Goal: Task Accomplishment & Management: Use online tool/utility

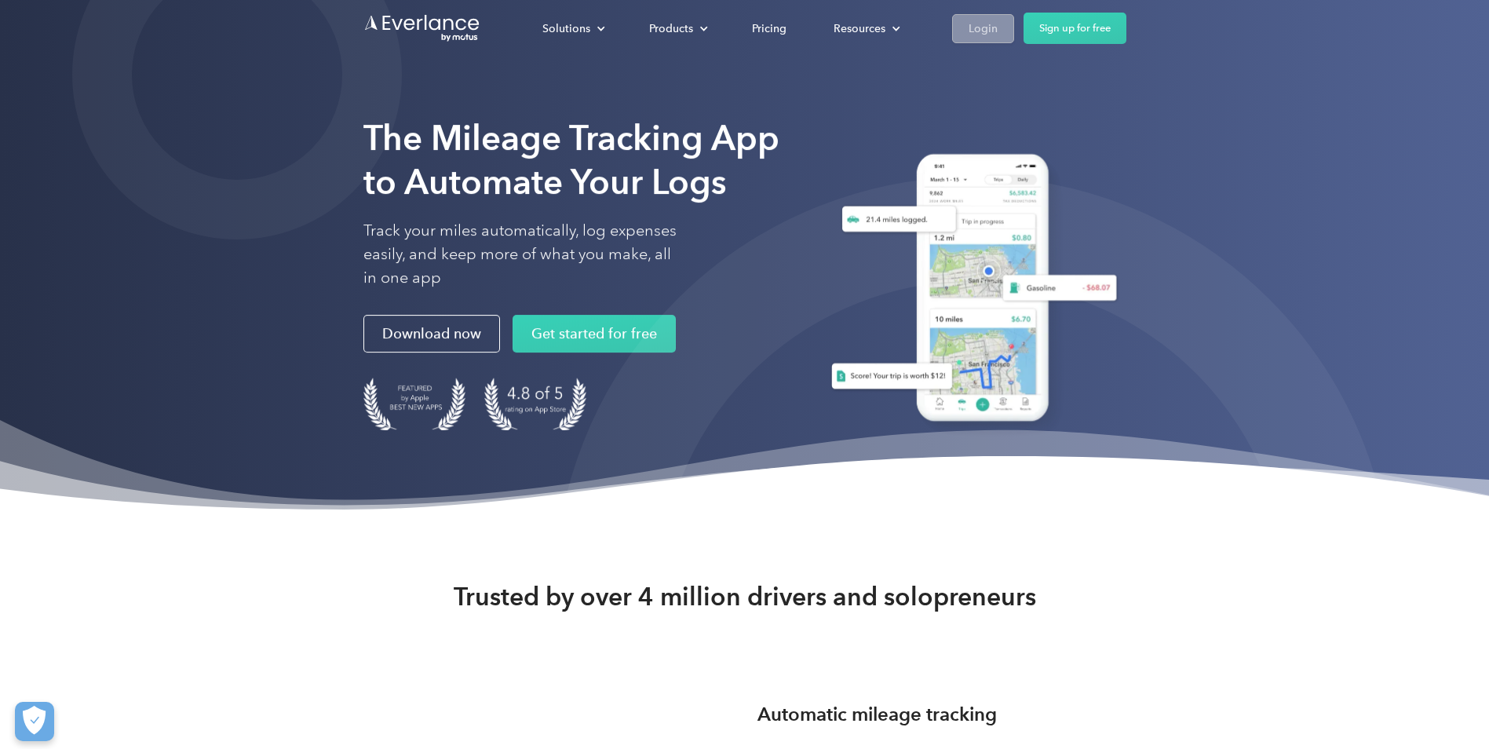
click at [969, 22] on div "Login" at bounding box center [983, 29] width 29 height 20
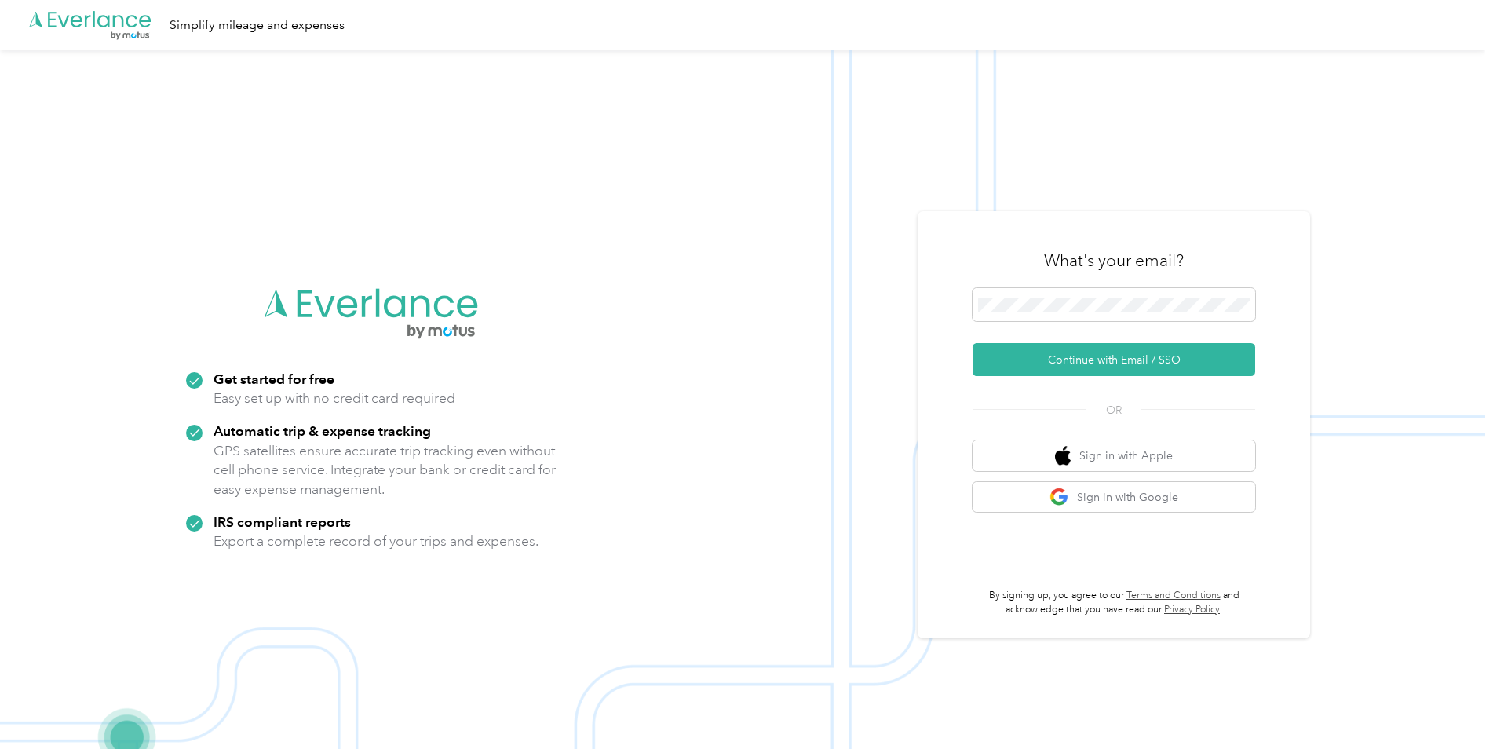
drag, startPoint x: 128, startPoint y: 265, endPoint x: 193, endPoint y: 245, distance: 68.0
click at [128, 265] on img at bounding box center [742, 424] width 1485 height 749
click at [1084, 293] on span at bounding box center [1114, 304] width 283 height 33
click at [1080, 353] on button "Continue with Email / SSO" at bounding box center [1114, 359] width 283 height 33
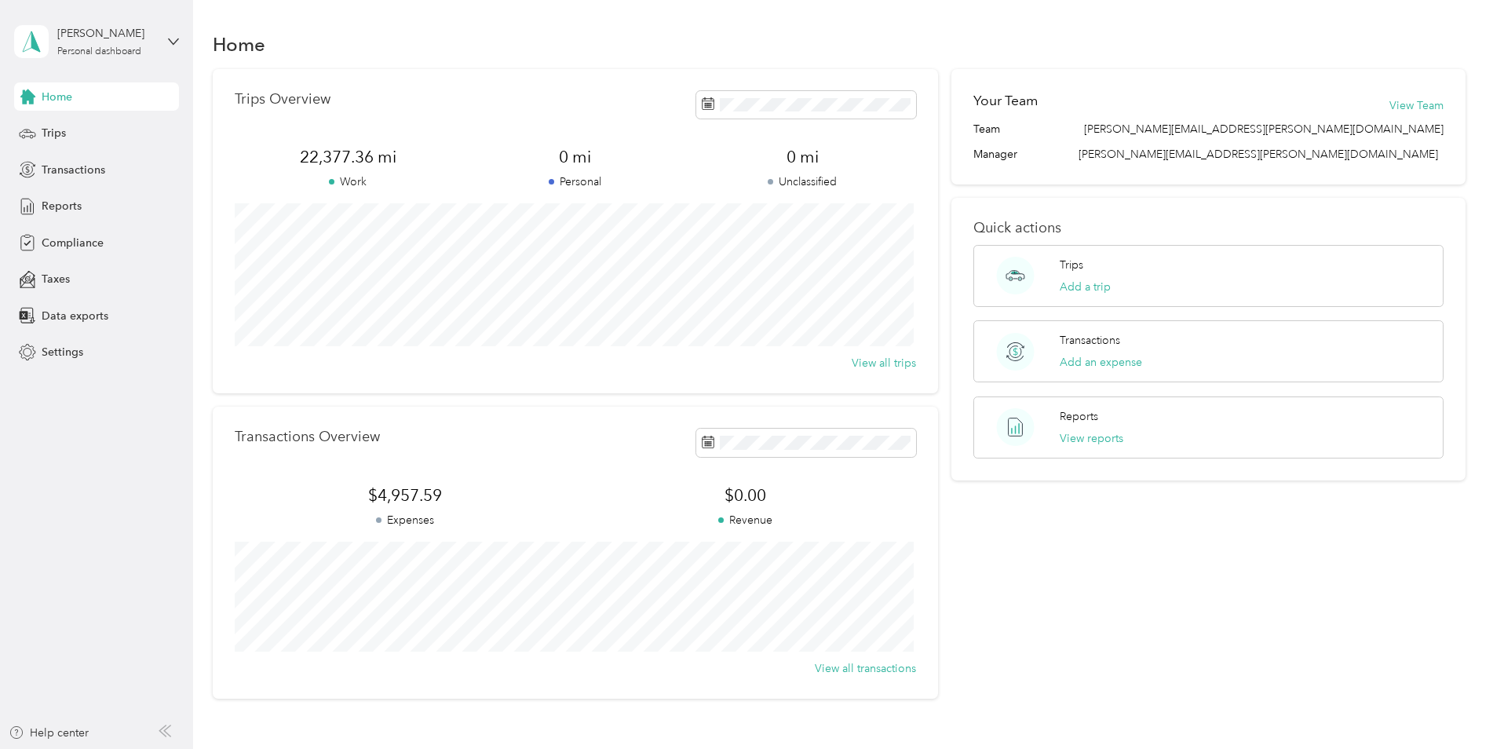
click at [107, 526] on aside "Andreas Englert Personal dashboard Home Trips Transactions Reports Compliance T…" at bounding box center [96, 374] width 193 height 749
click at [47, 140] on span "Trips" at bounding box center [54, 133] width 24 height 16
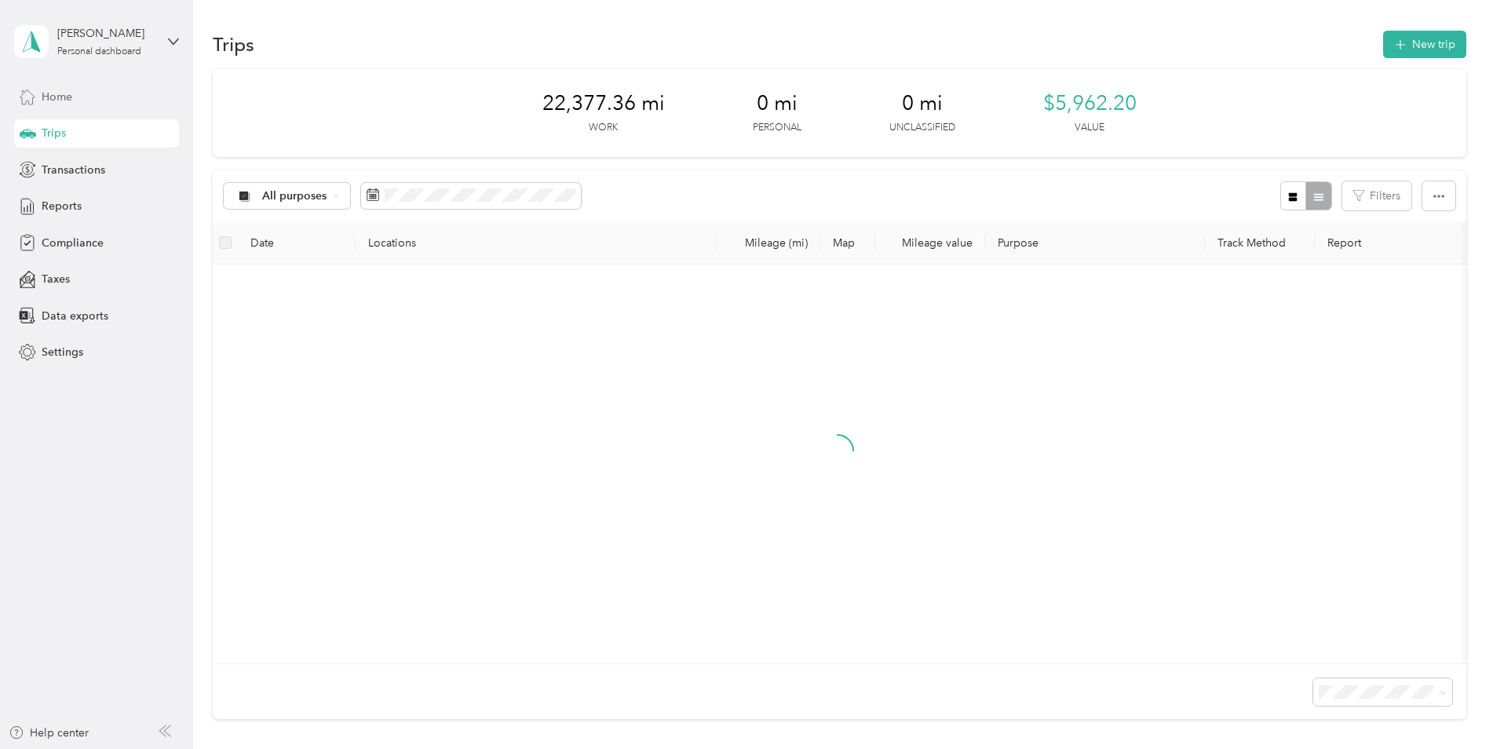
click at [26, 98] on icon at bounding box center [27, 96] width 17 height 17
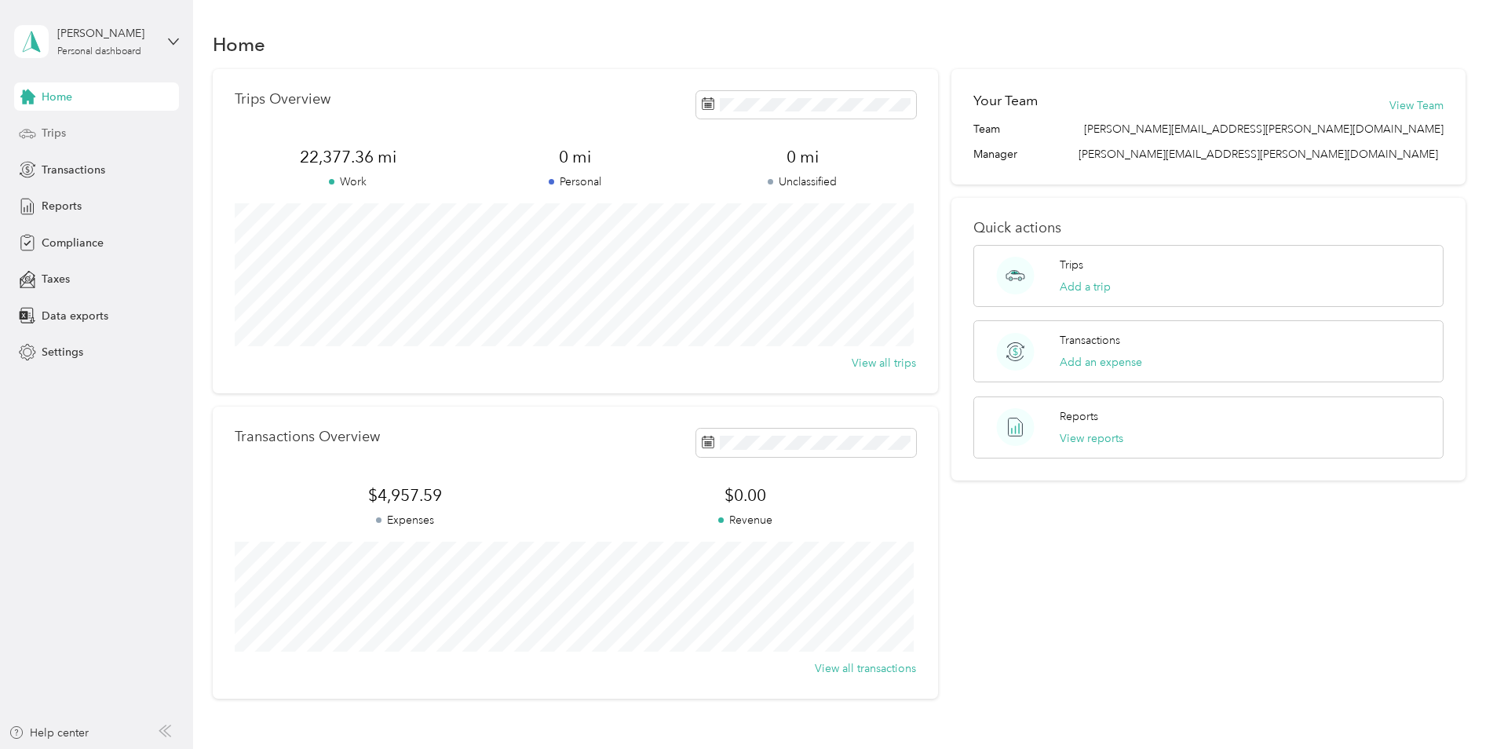
click at [82, 132] on div "Trips" at bounding box center [96, 133] width 165 height 28
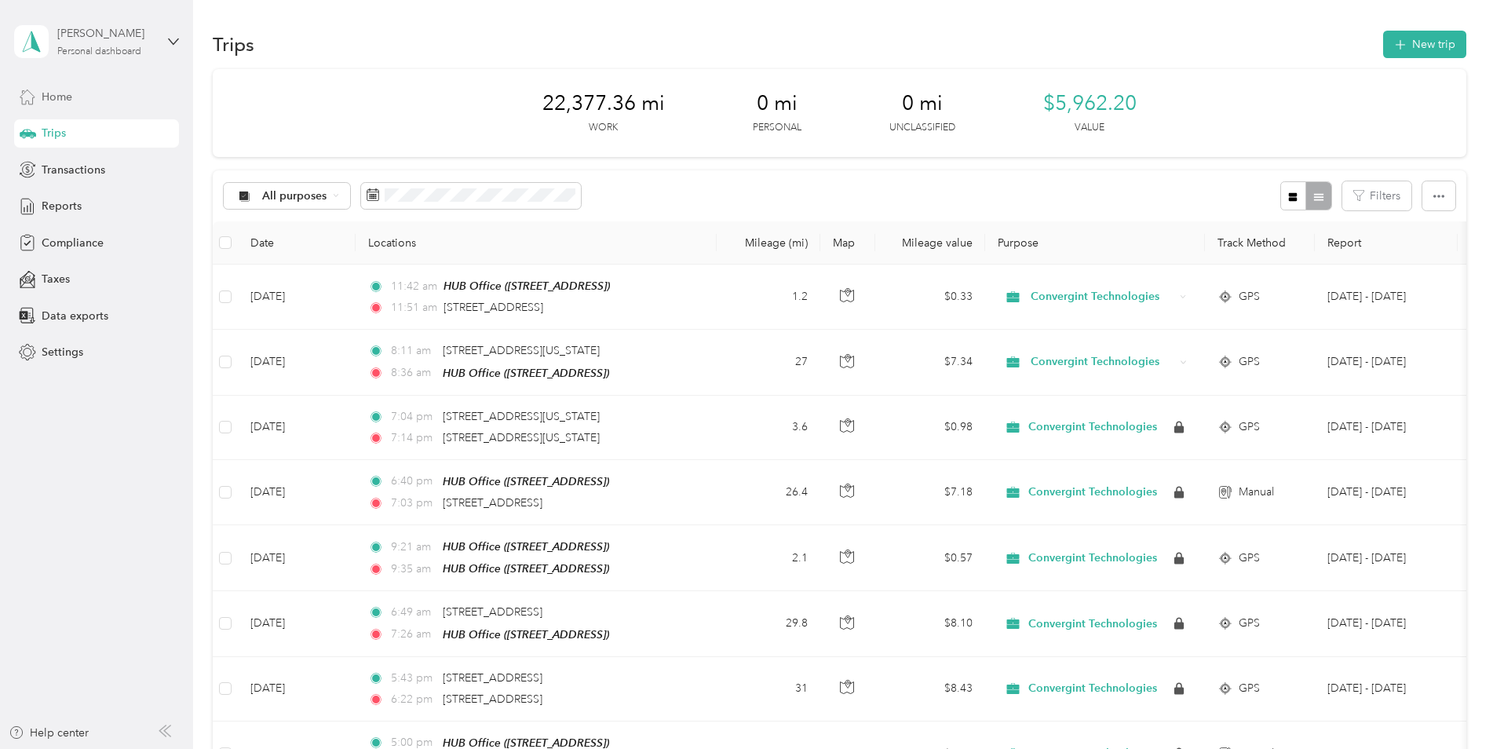
click at [152, 43] on div "Andreas Englert Personal dashboard" at bounding box center [106, 40] width 98 height 31
click at [573, 84] on div "22,377.36 mi Work 0 mi Personal 0 mi Unclassified $5,962.20 Value" at bounding box center [840, 113] width 1254 height 88
click at [63, 352] on span "Settings" at bounding box center [63, 352] width 42 height 16
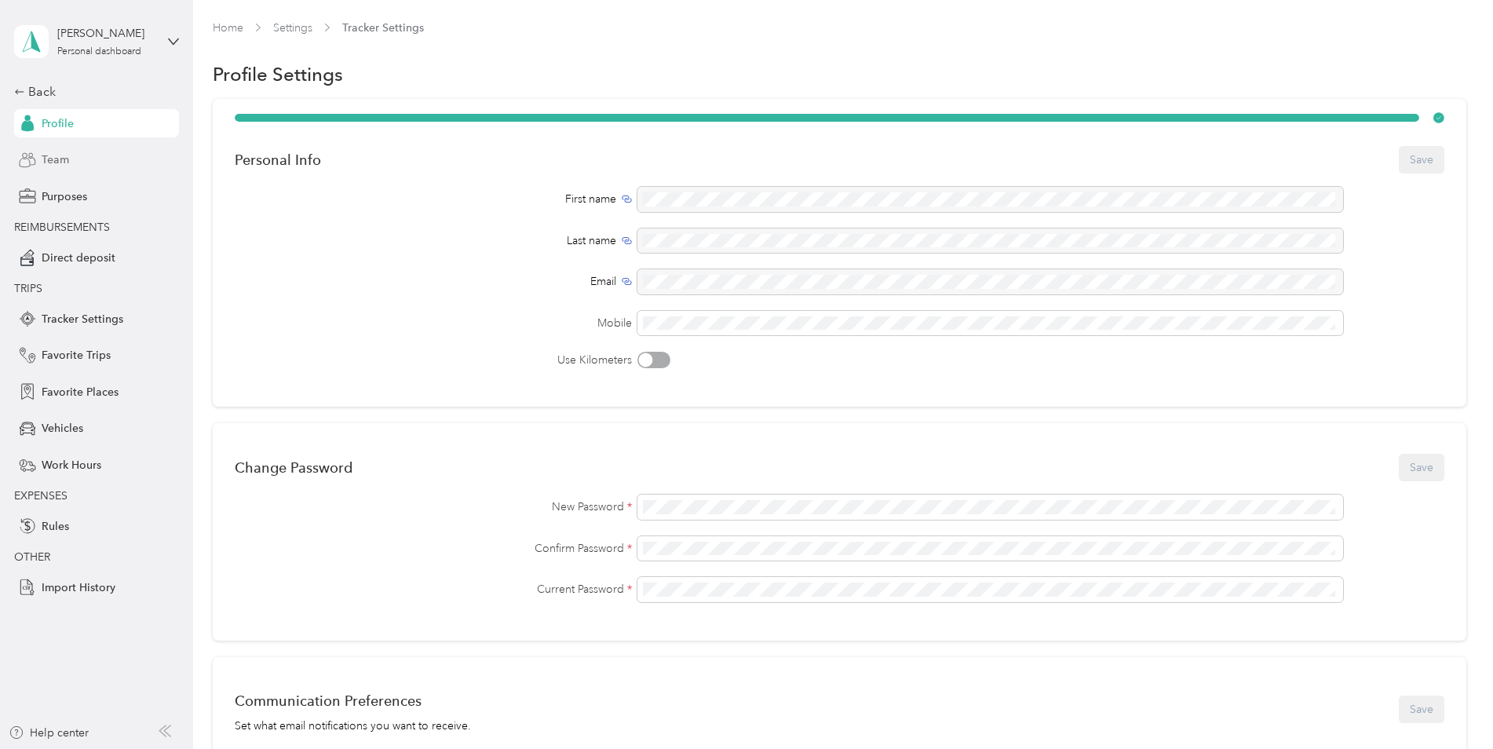
click at [47, 159] on span "Team" at bounding box center [55, 160] width 27 height 16
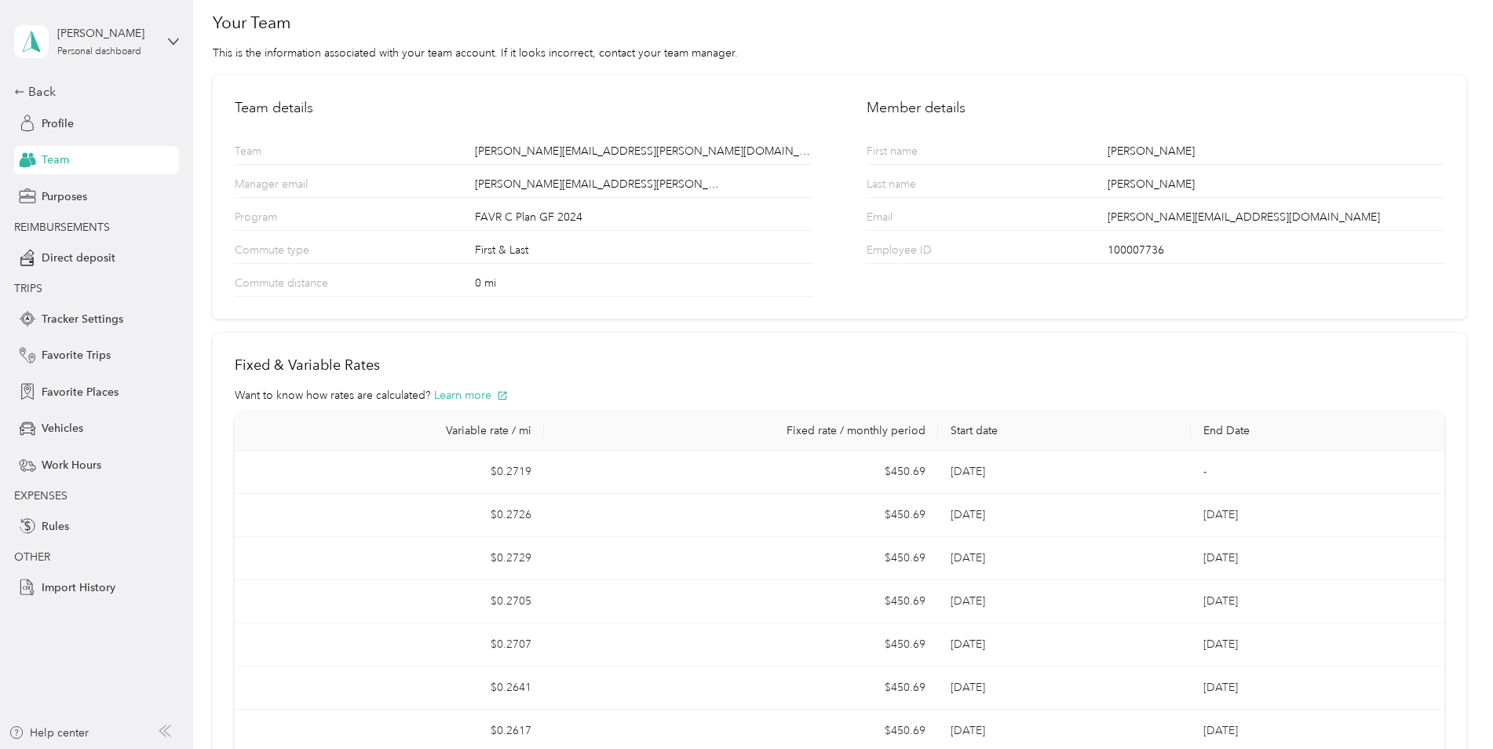
scroll to position [32, 0]
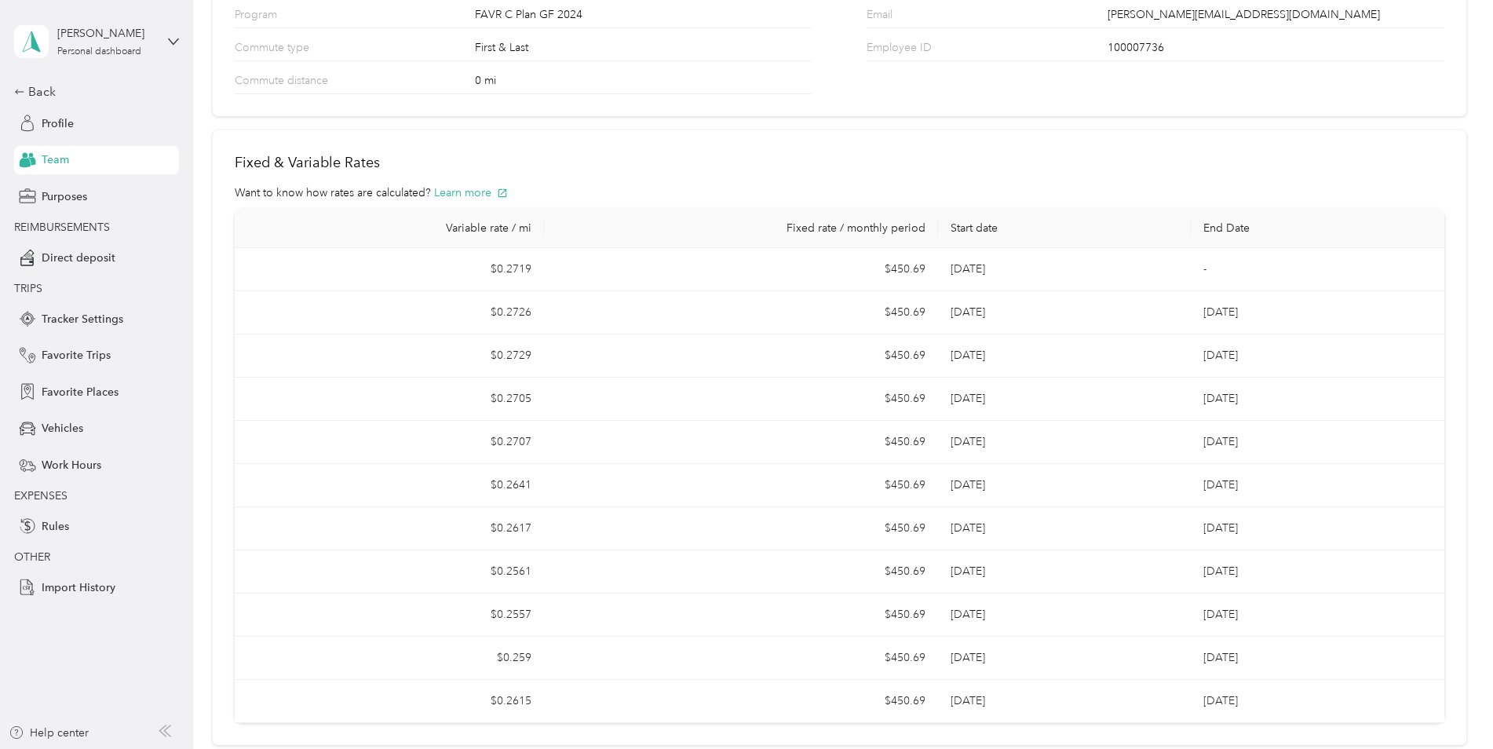
scroll to position [314, 0]
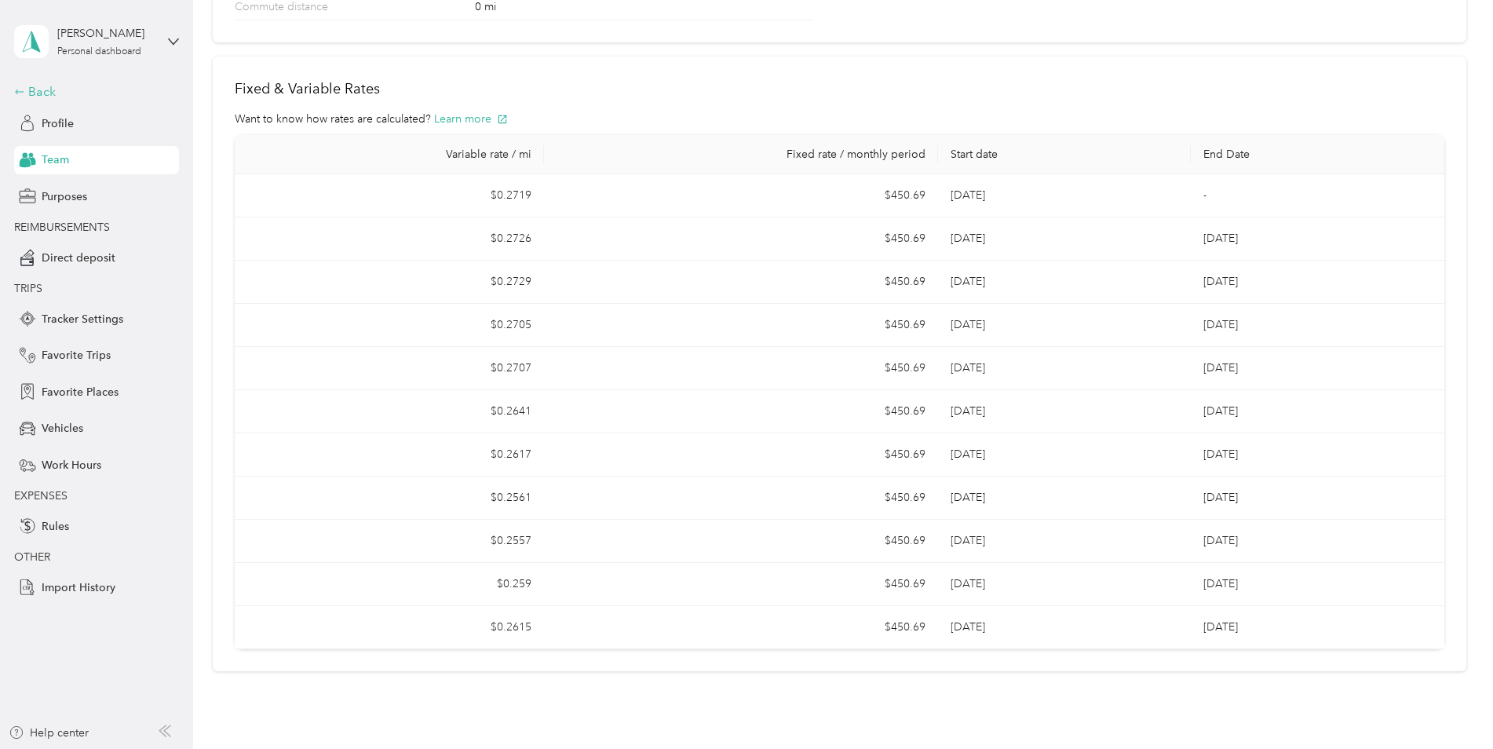
click at [16, 89] on icon at bounding box center [19, 91] width 11 height 11
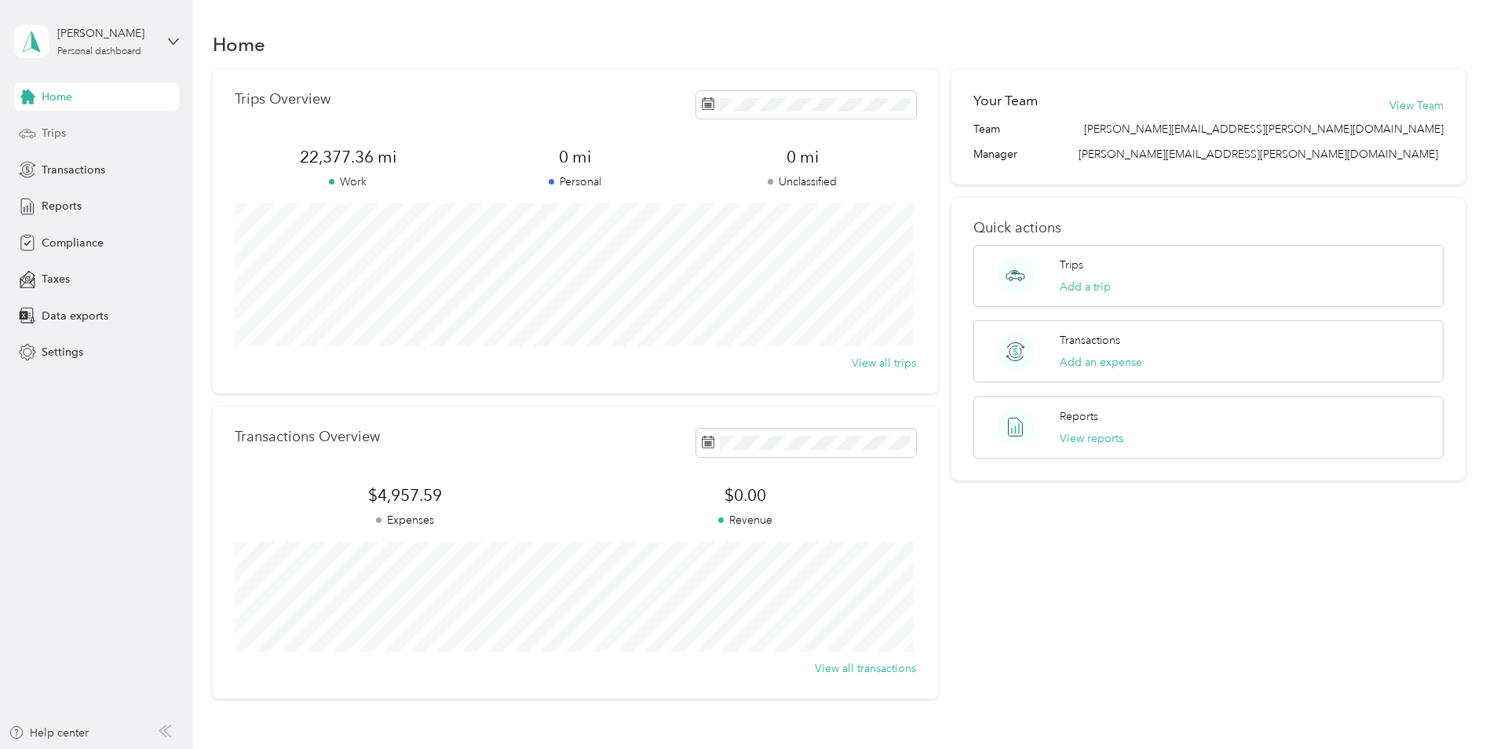
click at [56, 137] on span "Trips" at bounding box center [54, 133] width 24 height 16
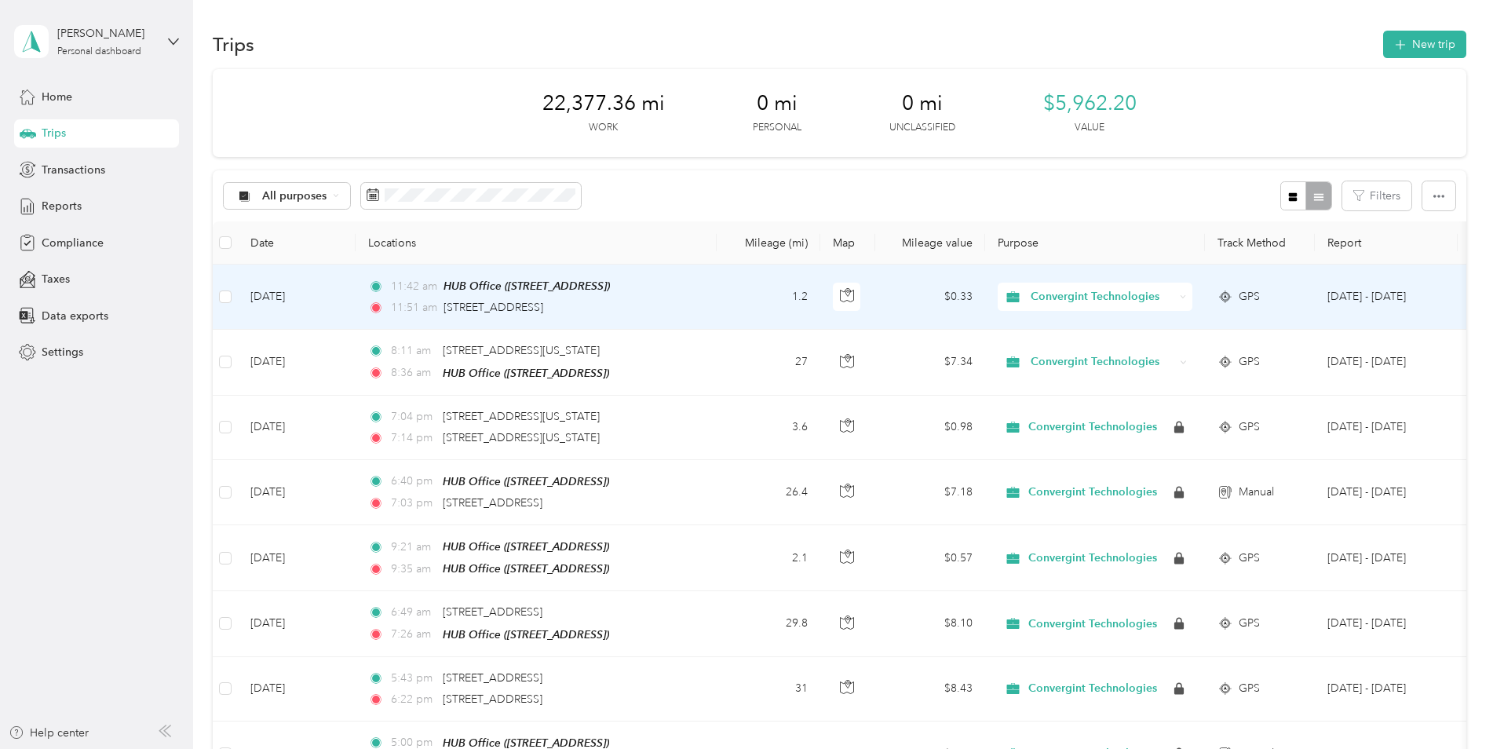
click at [769, 292] on td "1.2" at bounding box center [769, 297] width 104 height 65
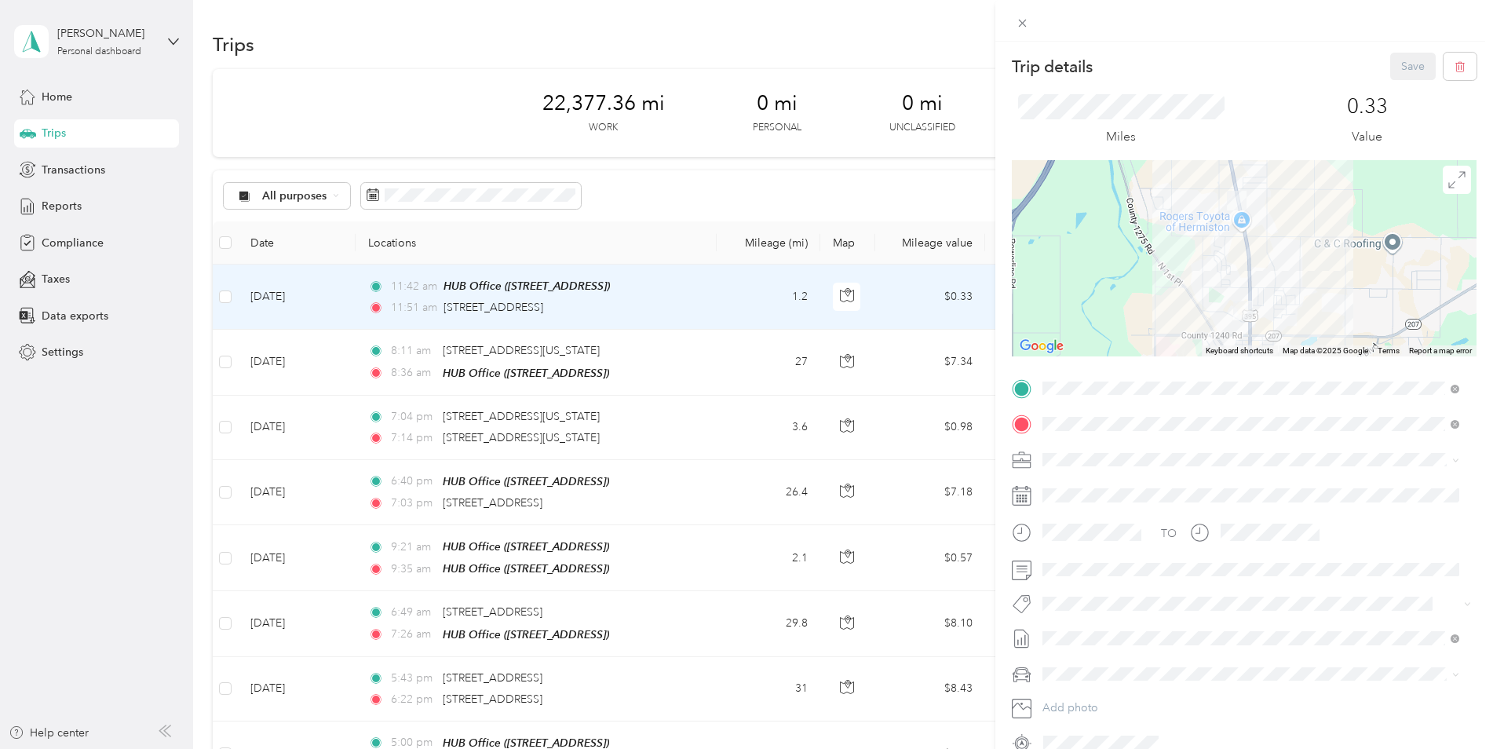
click at [75, 201] on div "Trip details Save This trip cannot be edited because it is either under review,…" at bounding box center [746, 374] width 1493 height 749
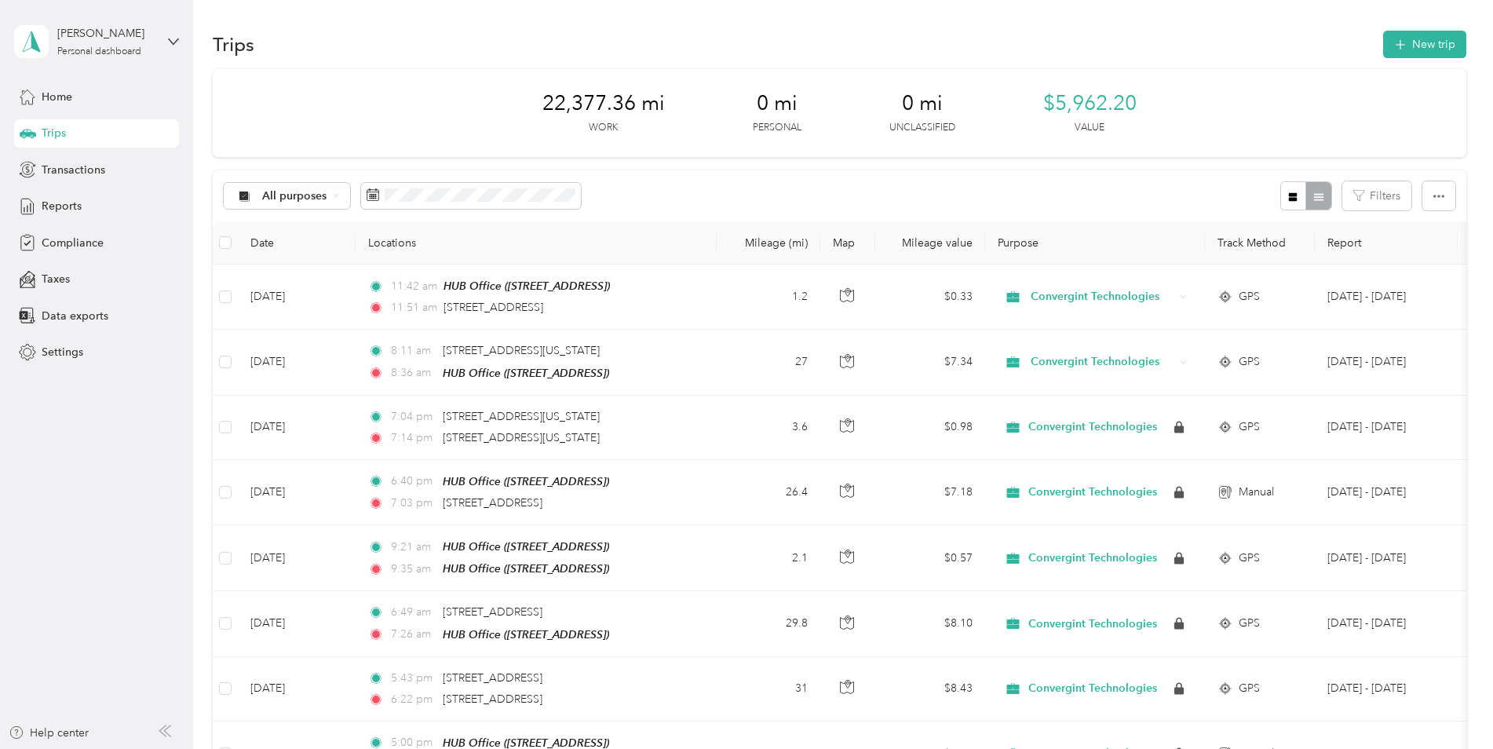
click at [62, 209] on span "Reports" at bounding box center [62, 206] width 40 height 16
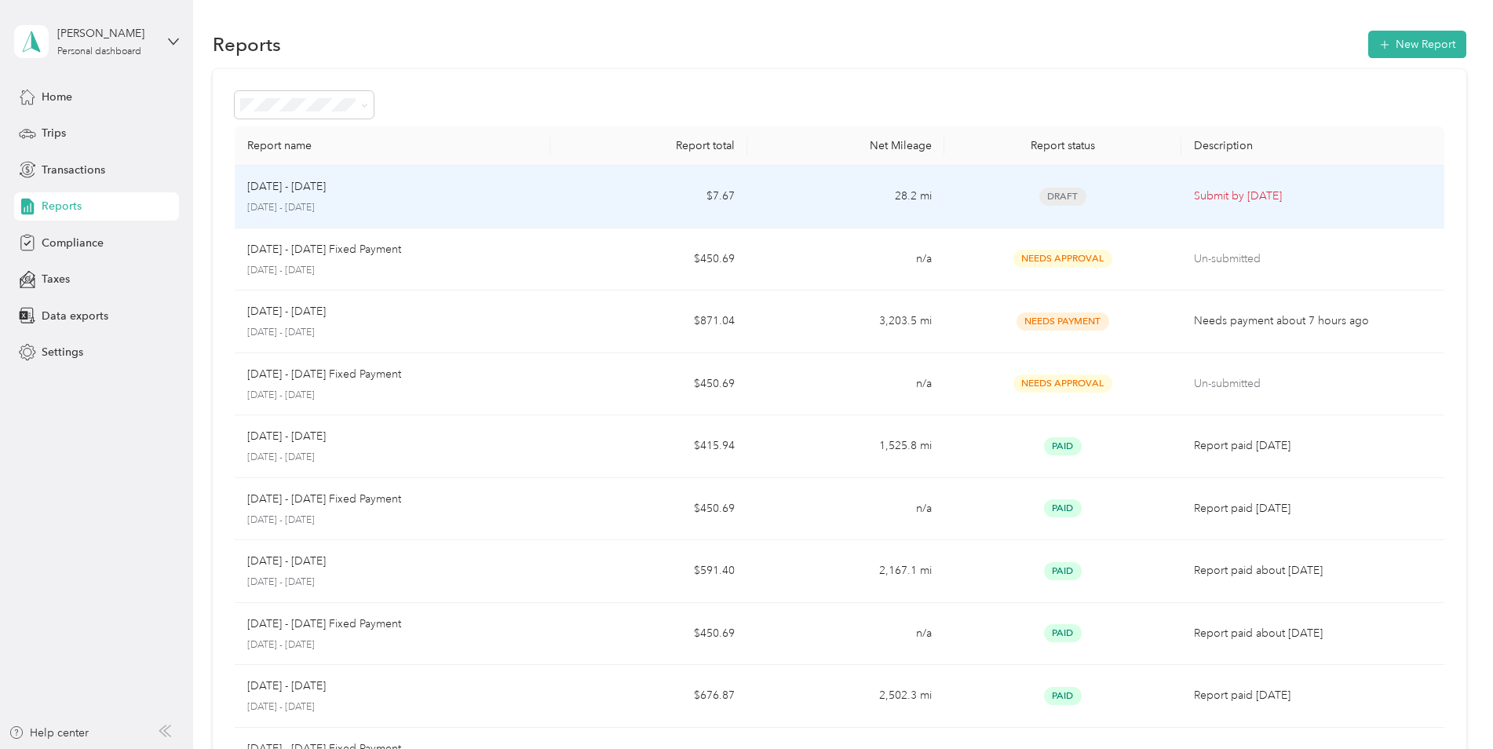
click at [534, 199] on div "Oct 1 - 31, 2025 October 1 - 31, 2025" at bounding box center [392, 196] width 290 height 37
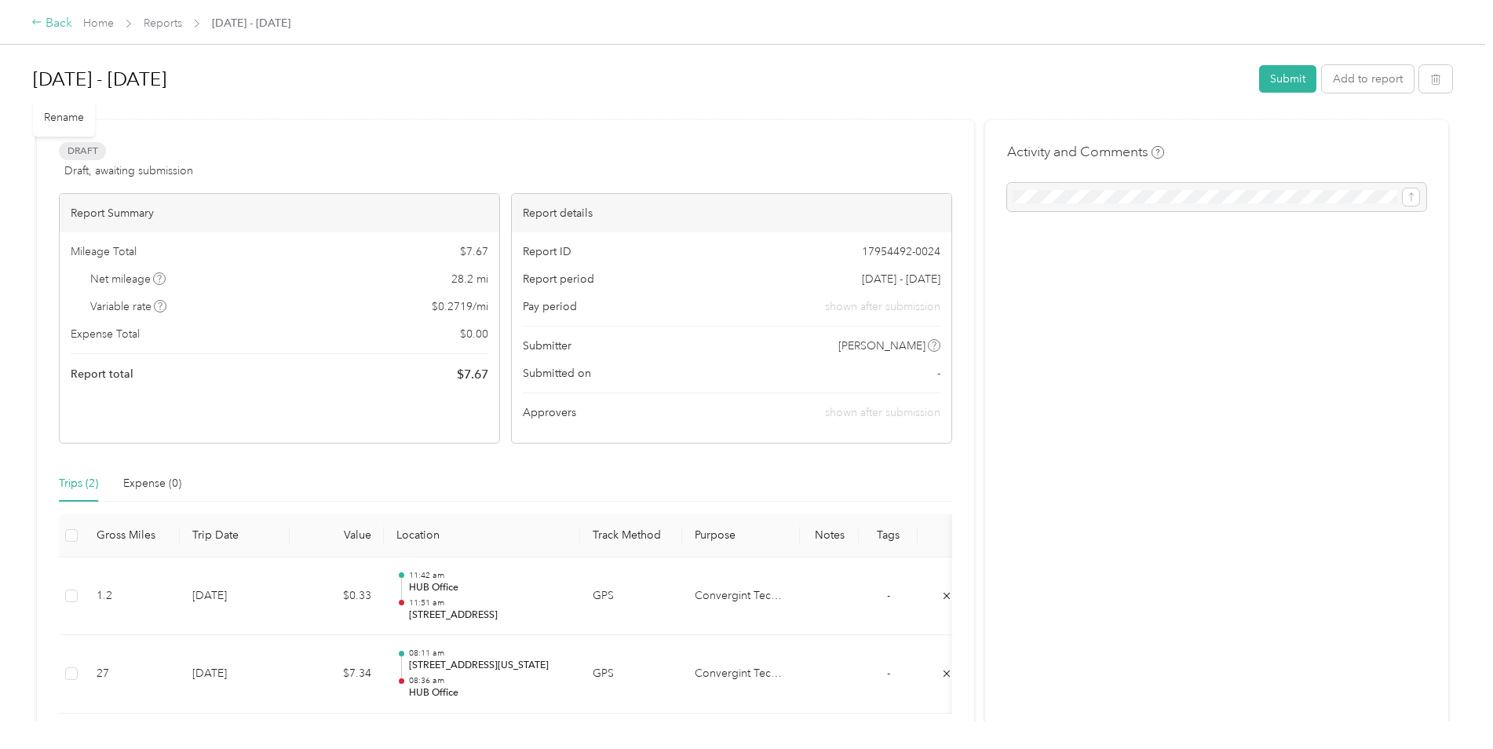
click at [34, 24] on icon at bounding box center [36, 22] width 9 height 5
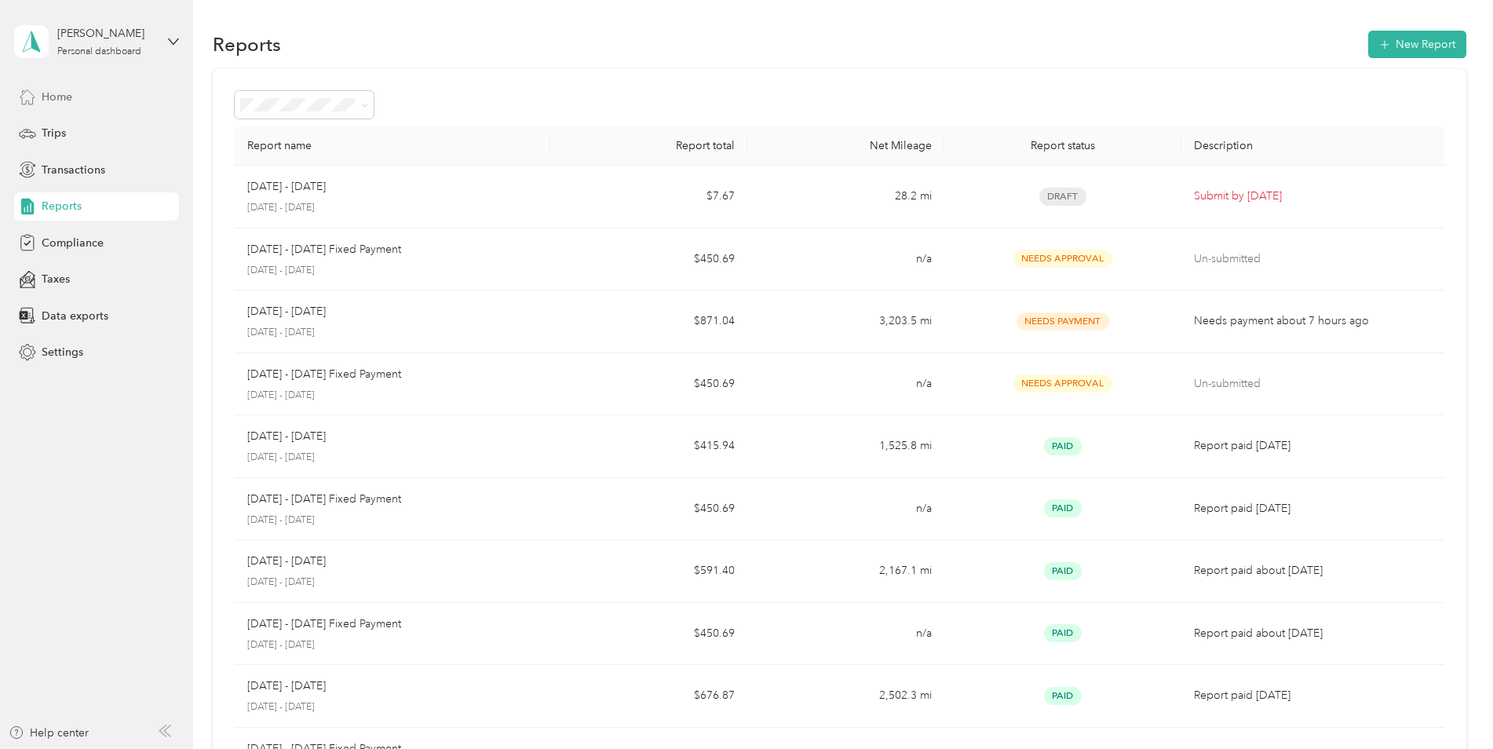
click at [52, 105] on div "Home" at bounding box center [96, 96] width 165 height 28
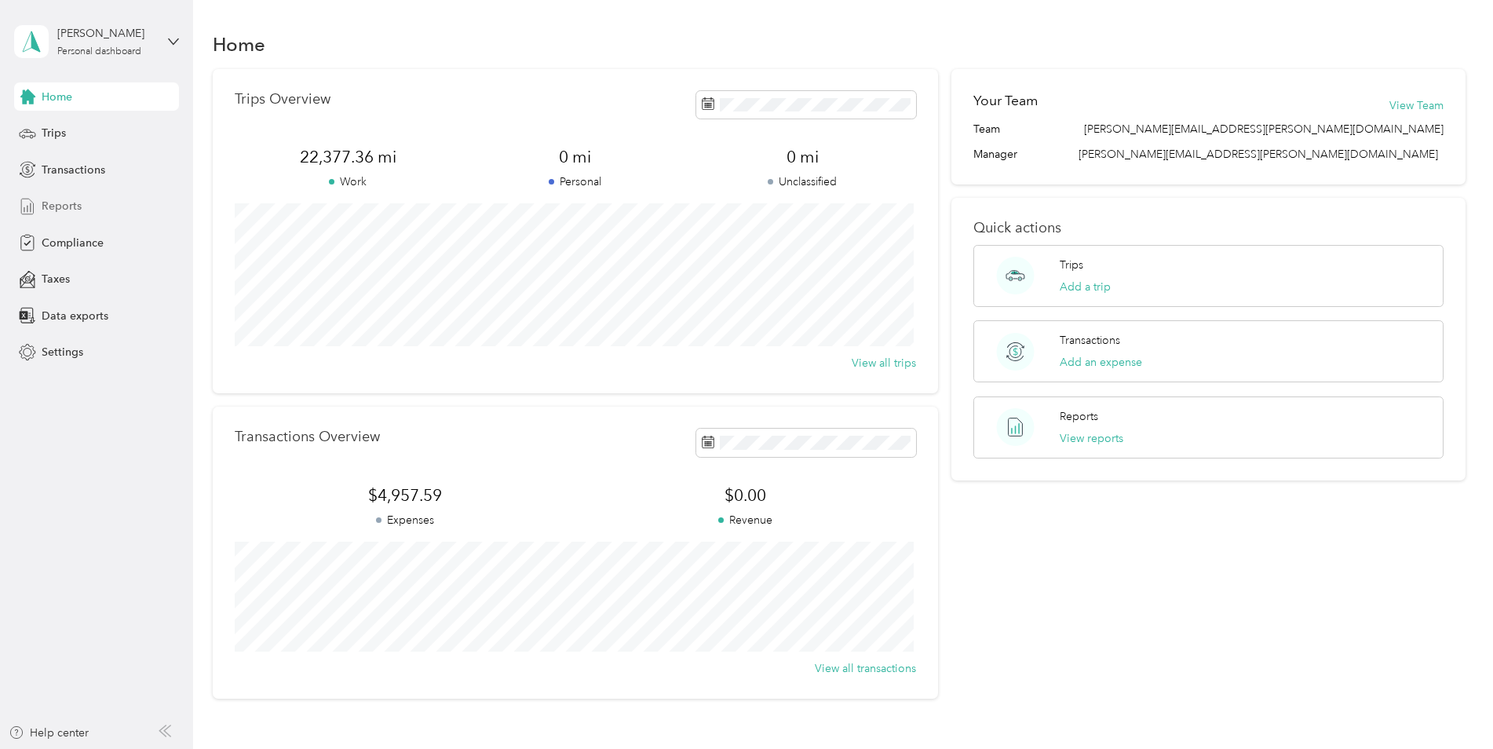
click at [64, 200] on span "Reports" at bounding box center [62, 206] width 40 height 16
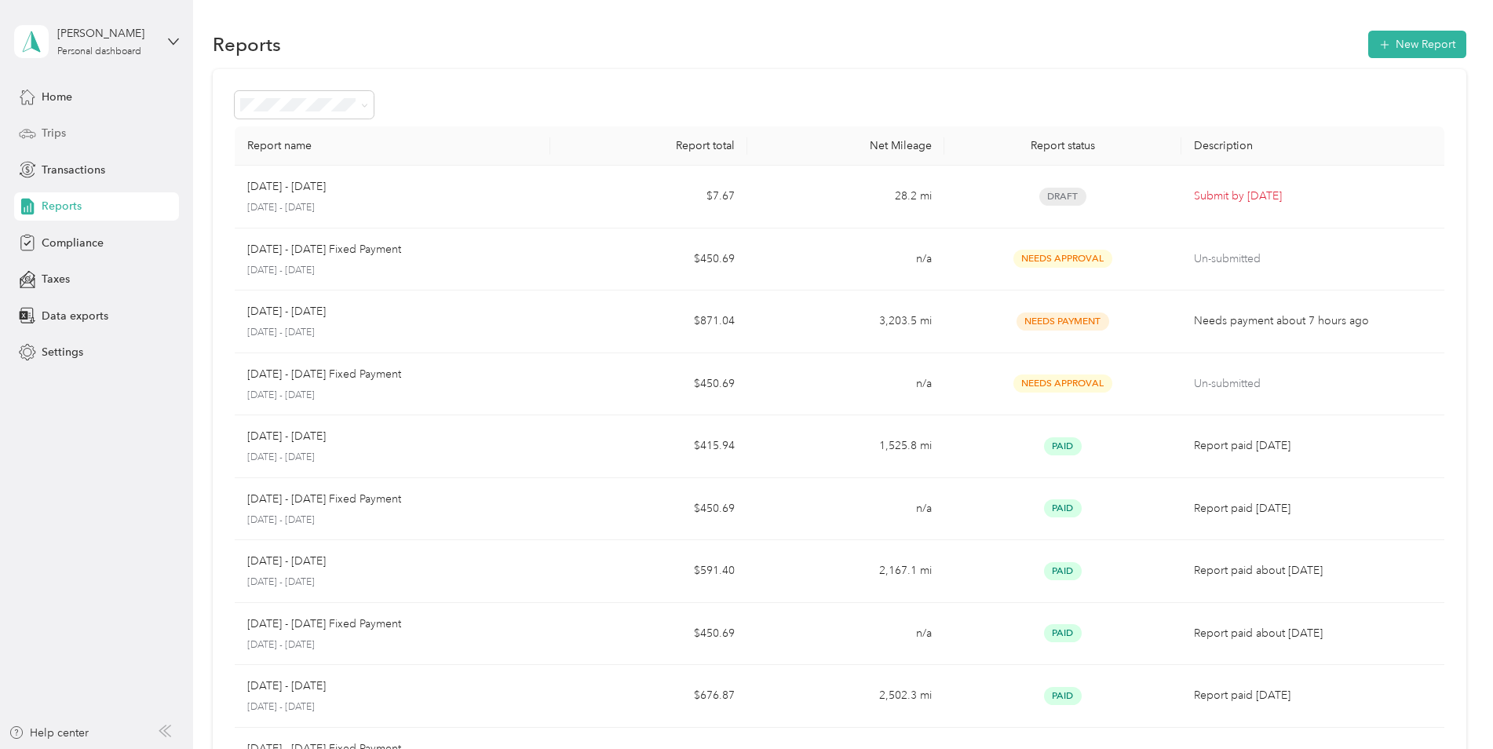
click at [63, 122] on div "Trips" at bounding box center [96, 133] width 165 height 28
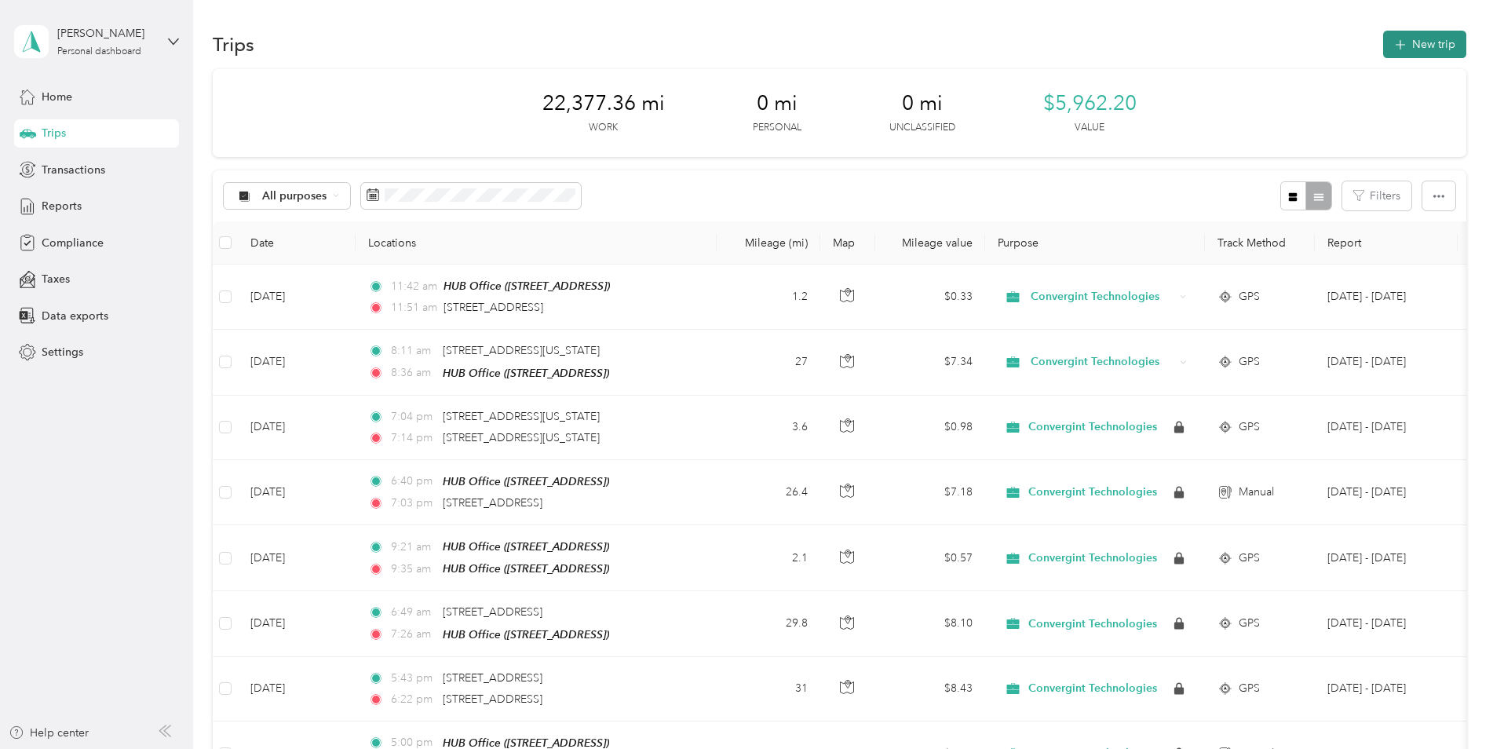
click at [1404, 37] on button "New trip" at bounding box center [1424, 44] width 83 height 27
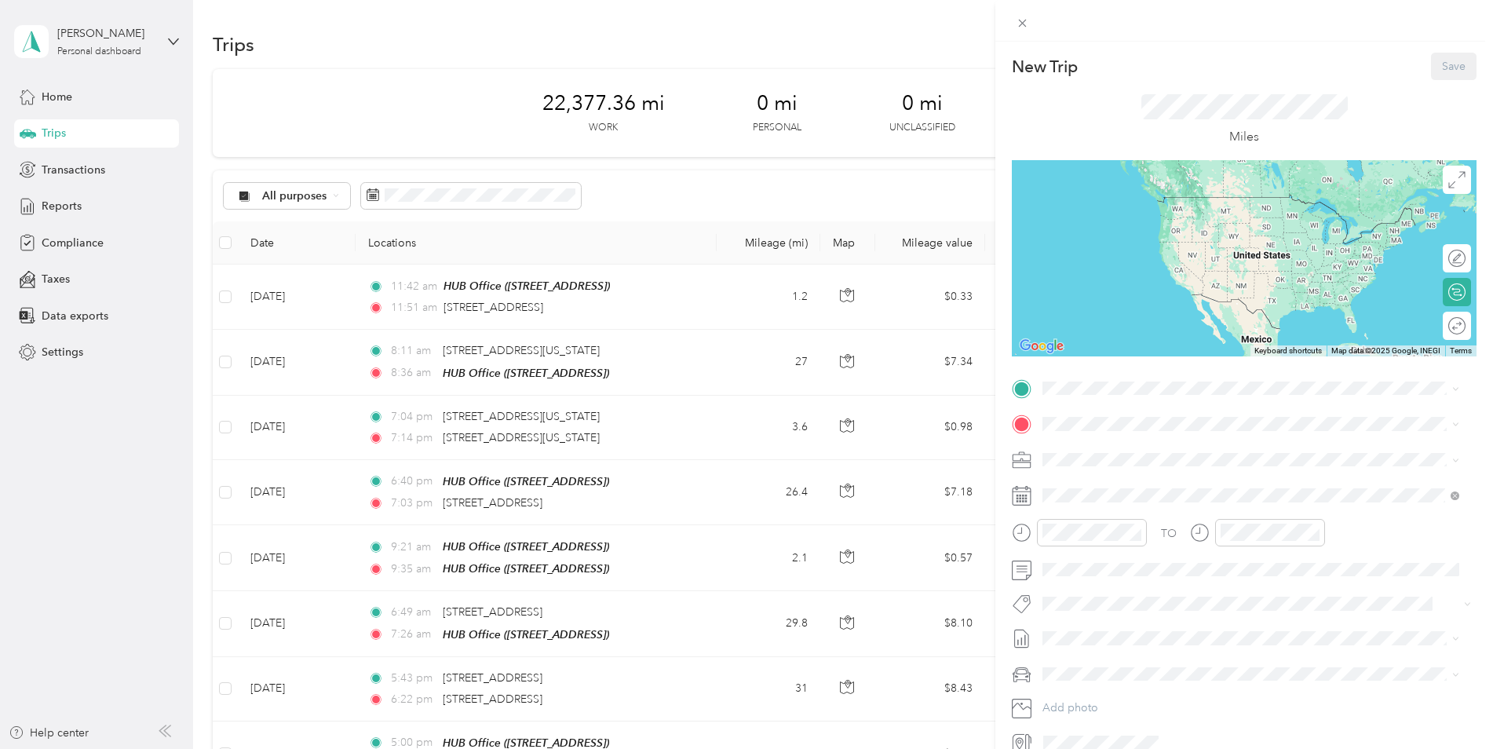
click at [697, 304] on div "New Trip Save This trip cannot be edited because it is either under review, app…" at bounding box center [746, 374] width 1493 height 749
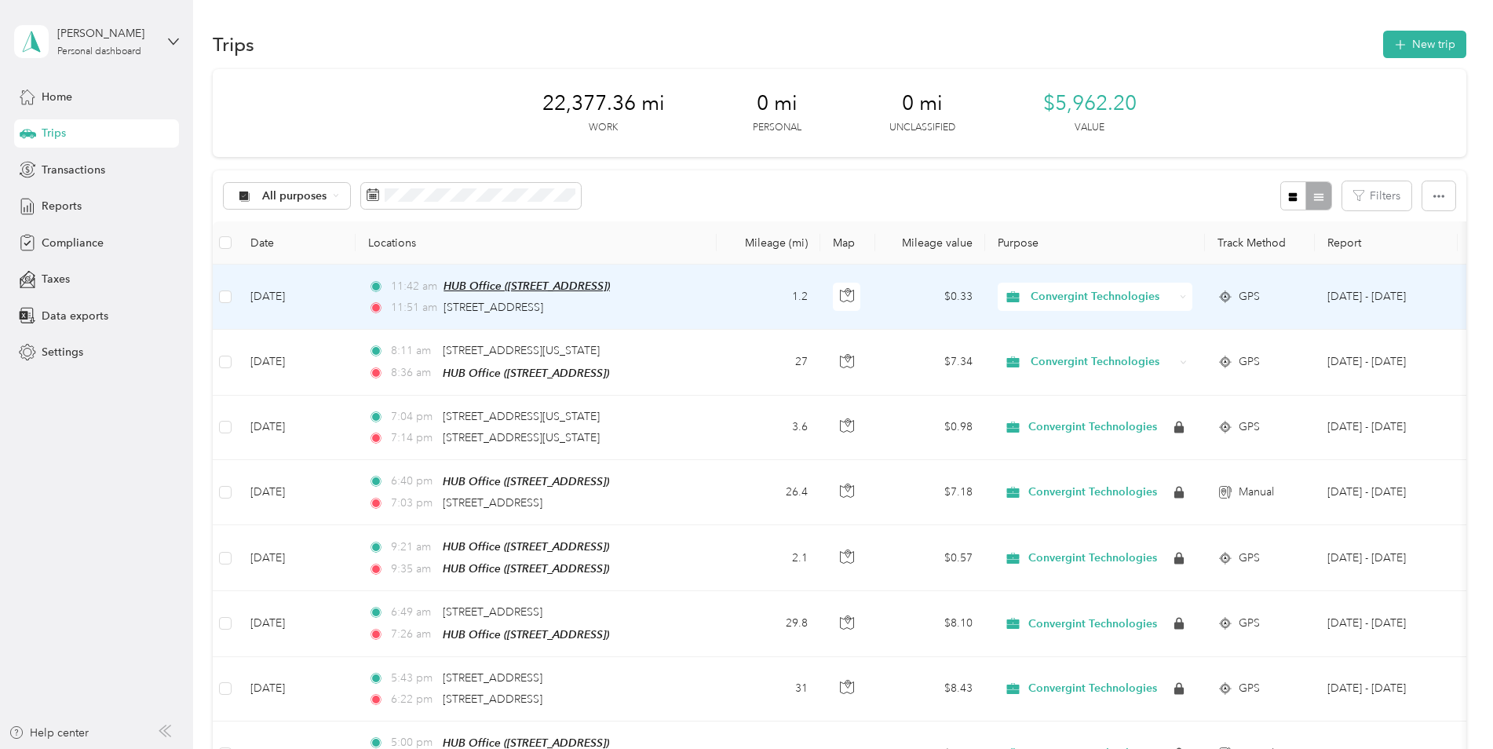
click at [601, 288] on span "HUB Office (80541 Highway 395 N, Hermiston, OR , Hermiston, OR)" at bounding box center [527, 285] width 166 height 13
click at [506, 243] on button "Edit Place" at bounding box center [492, 240] width 89 height 27
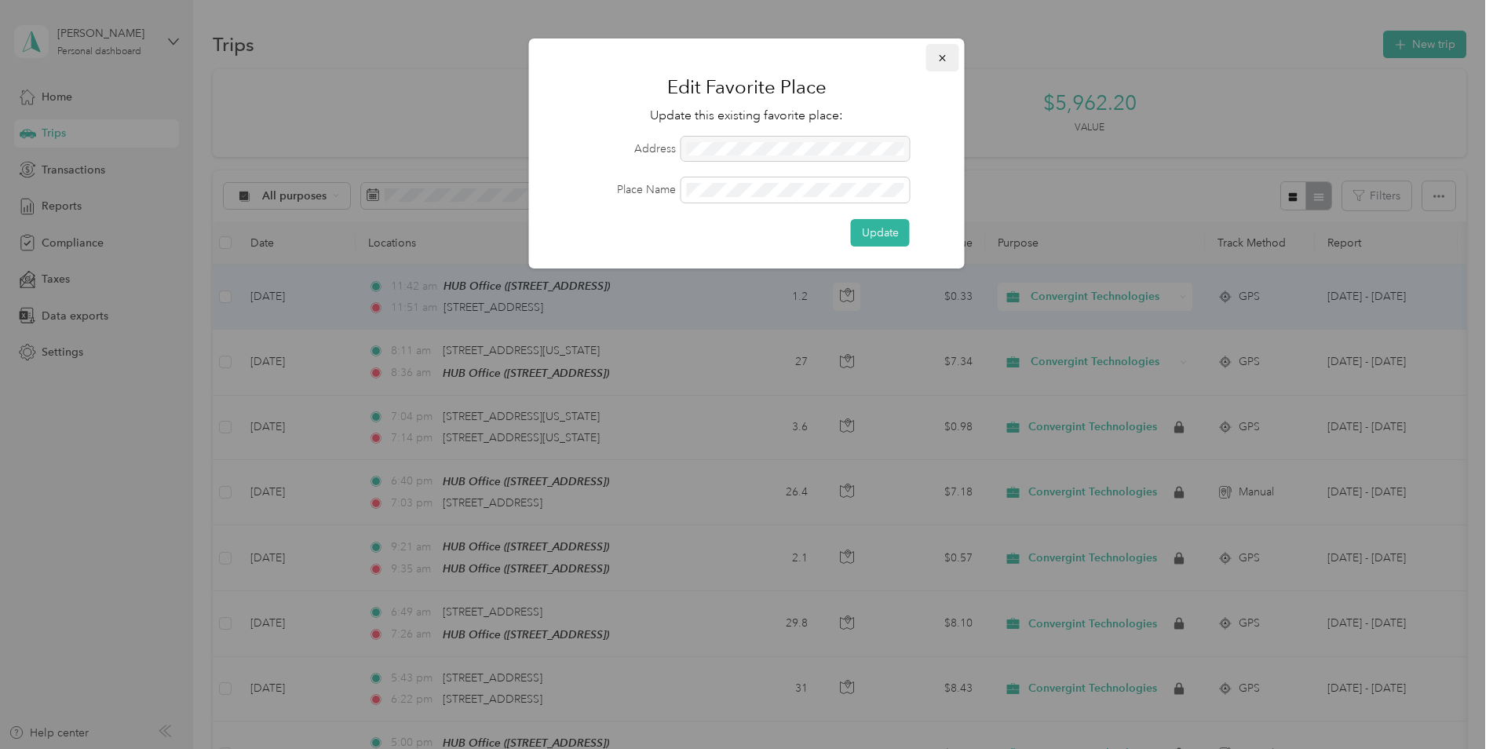
click at [949, 53] on button "button" at bounding box center [942, 57] width 33 height 27
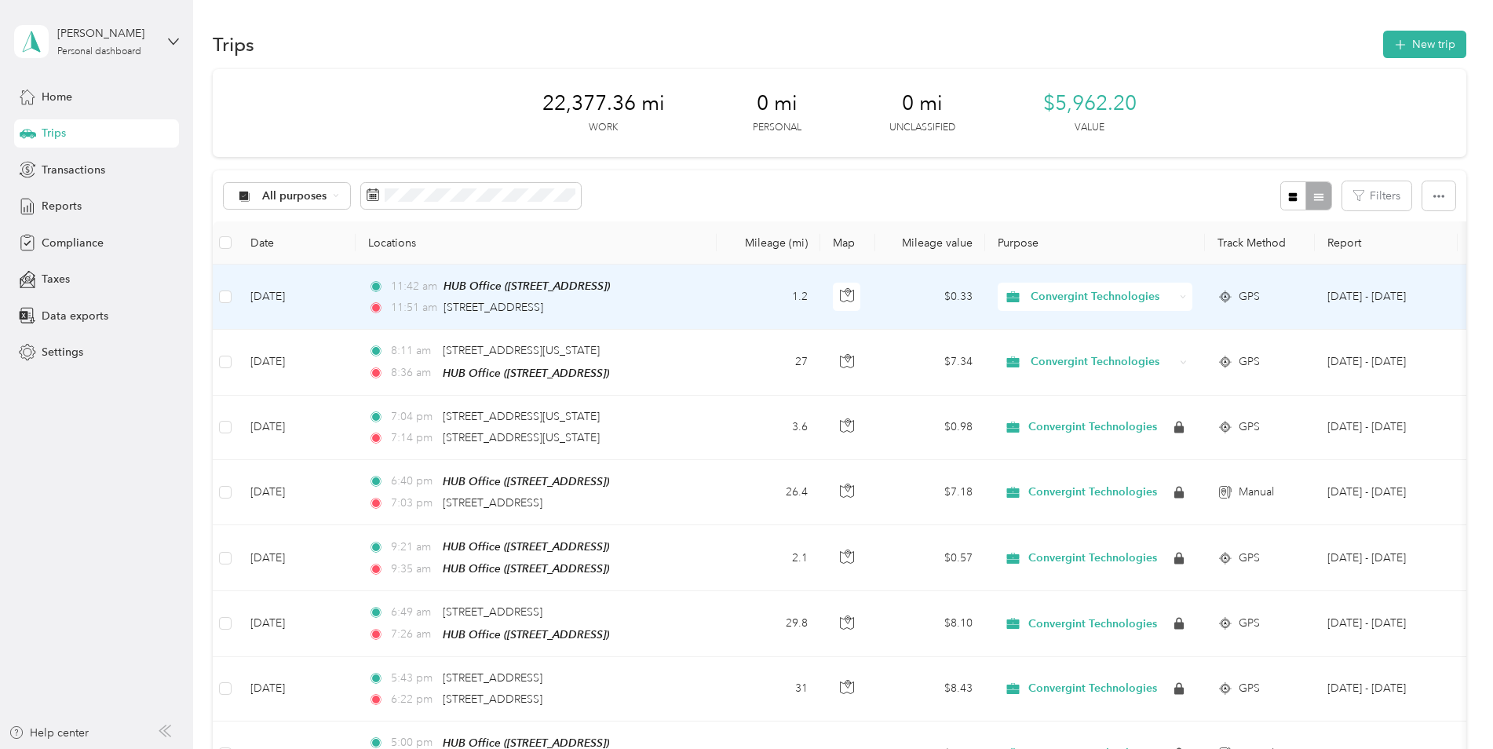
click at [909, 303] on td "$0.33" at bounding box center [930, 297] width 110 height 65
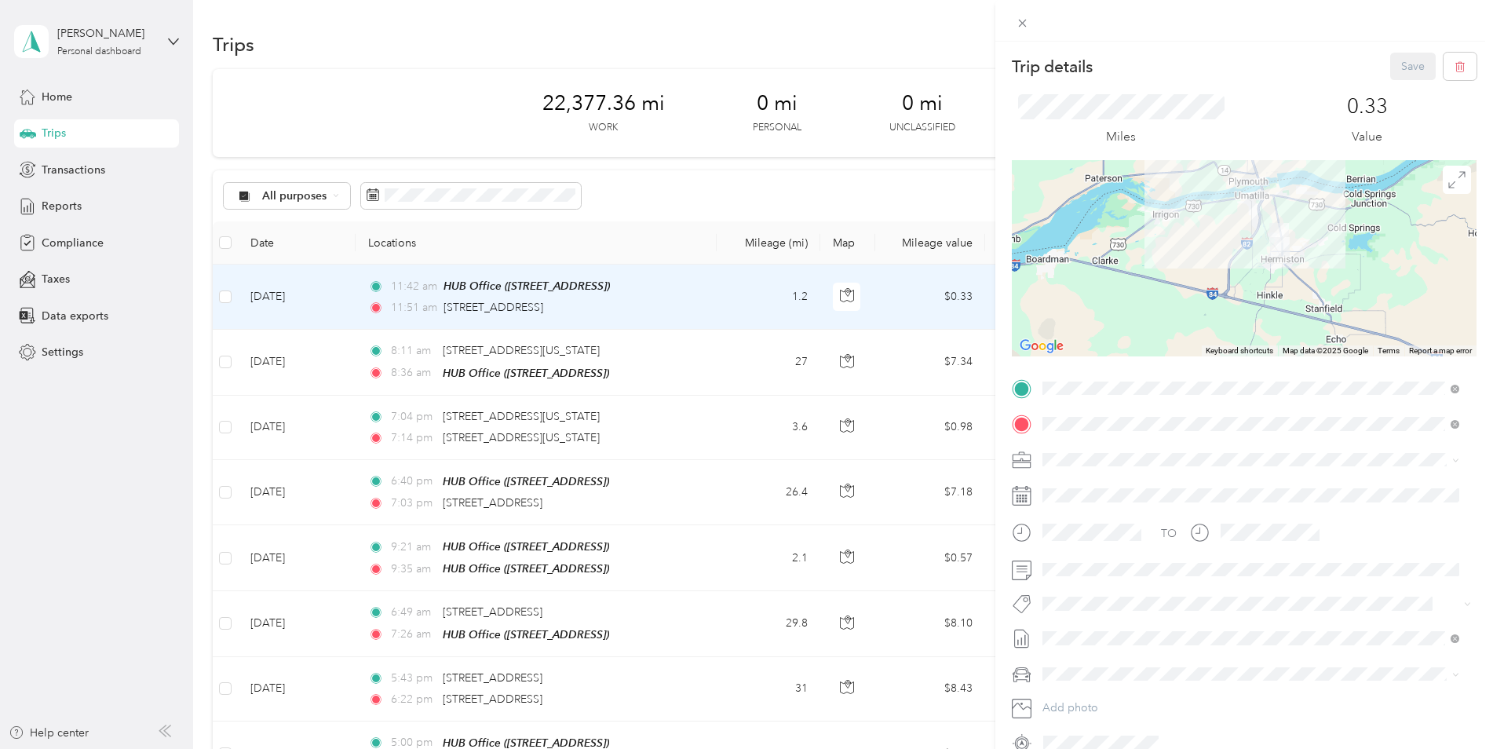
drag, startPoint x: 1301, startPoint y: 289, endPoint x: 1298, endPoint y: 244, distance: 44.8
click at [1298, 244] on div at bounding box center [1244, 258] width 465 height 196
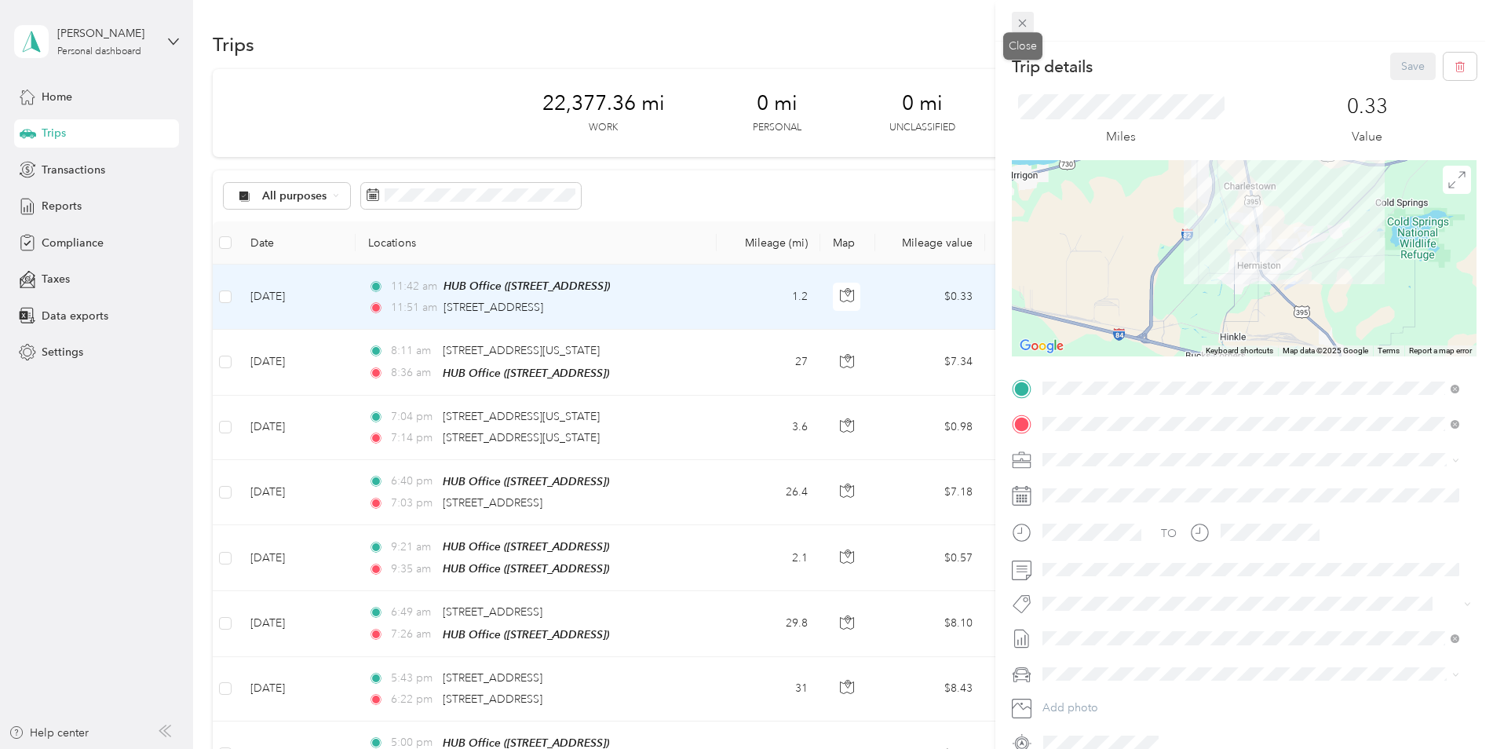
click at [1017, 26] on icon at bounding box center [1022, 22] width 13 height 13
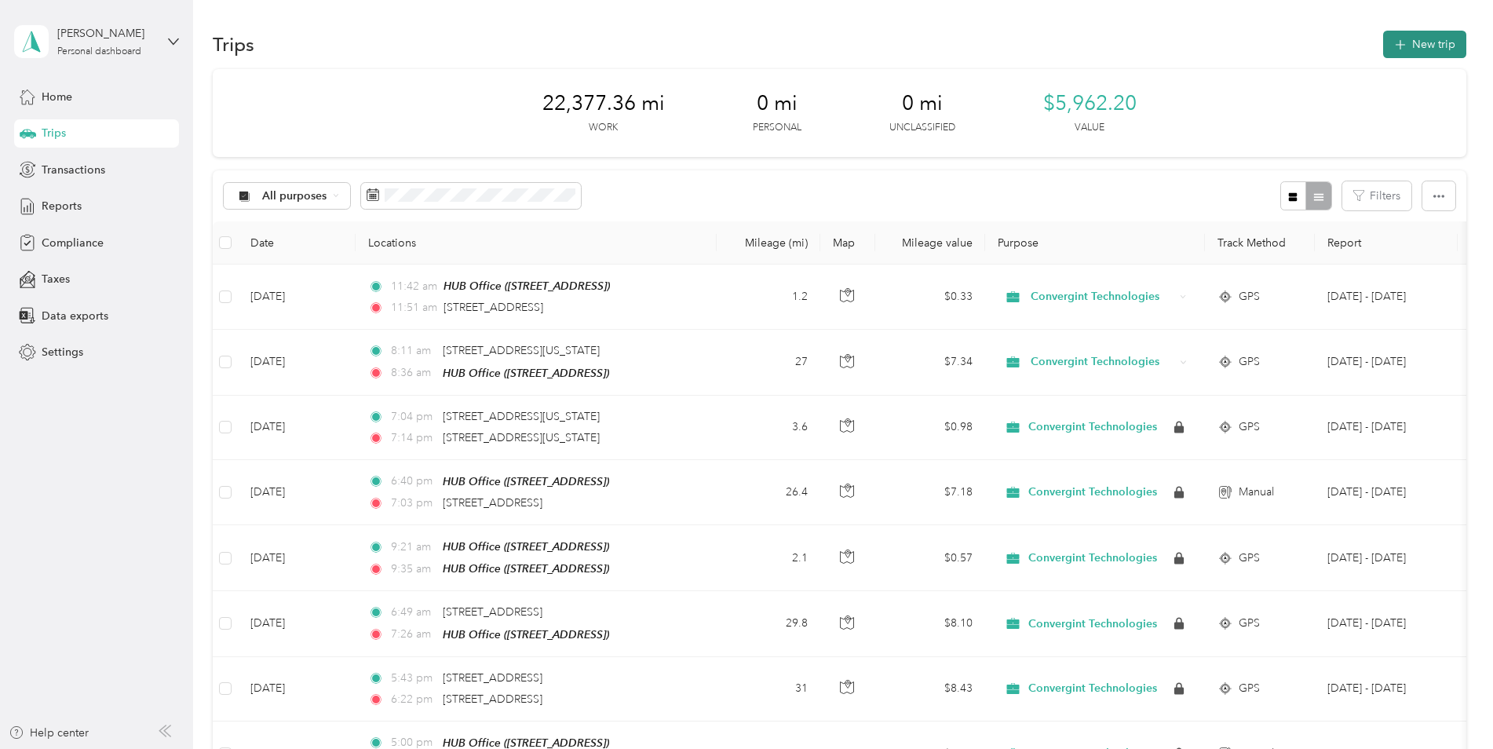
click at [1385, 49] on button "New trip" at bounding box center [1424, 44] width 83 height 27
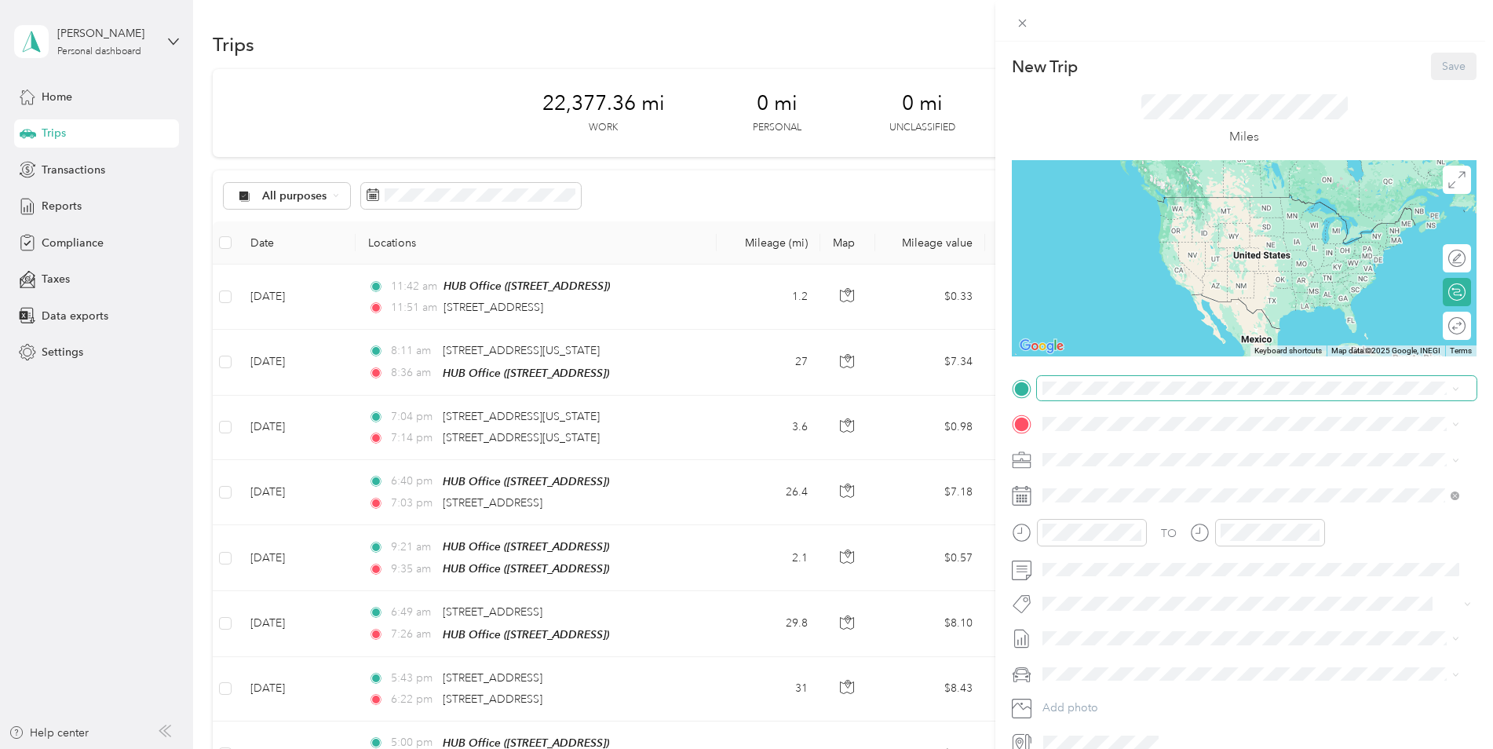
click at [1064, 395] on span at bounding box center [1257, 388] width 440 height 25
click at [694, 351] on div "New Trip Save This trip cannot be edited because it is either under review, app…" at bounding box center [746, 374] width 1493 height 749
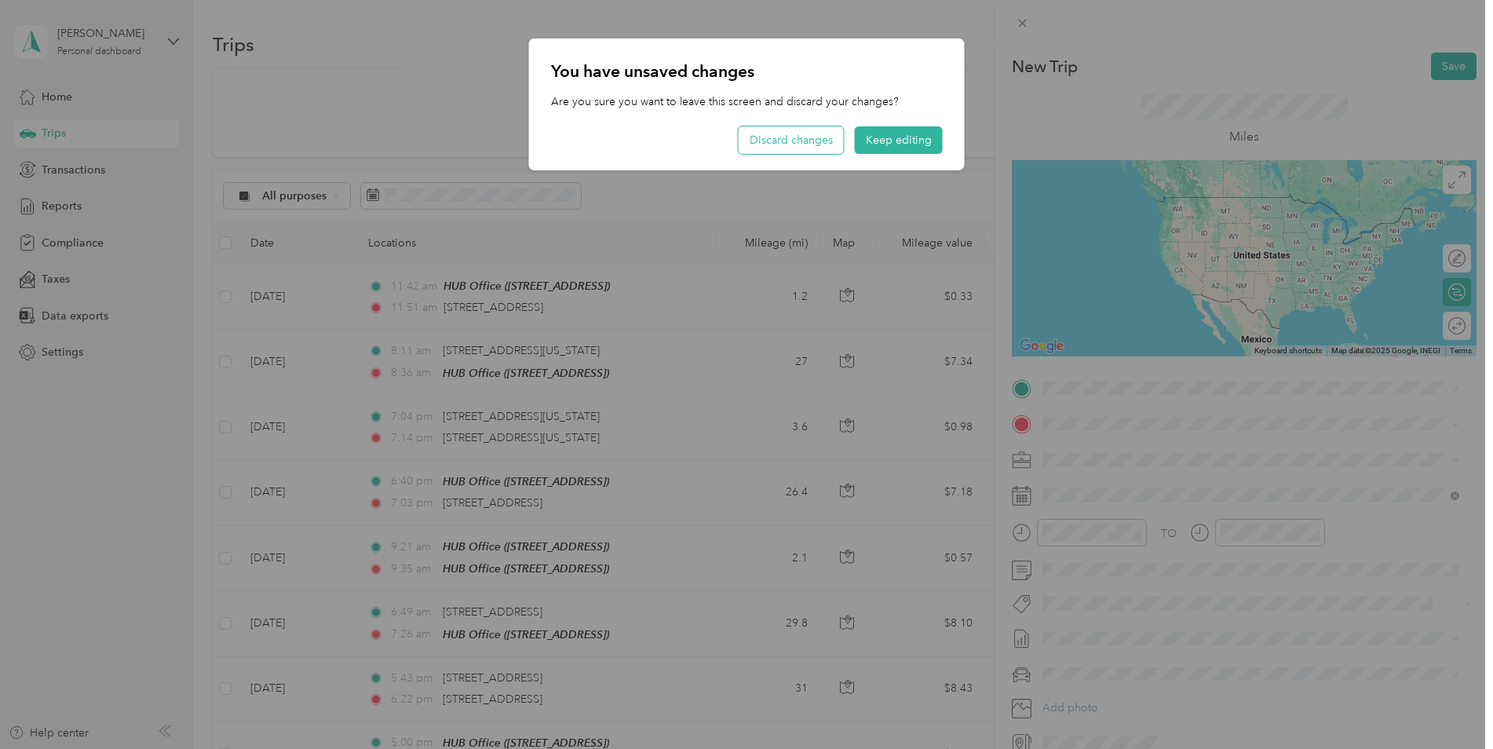
click at [780, 141] on button "Discard changes" at bounding box center [791, 139] width 105 height 27
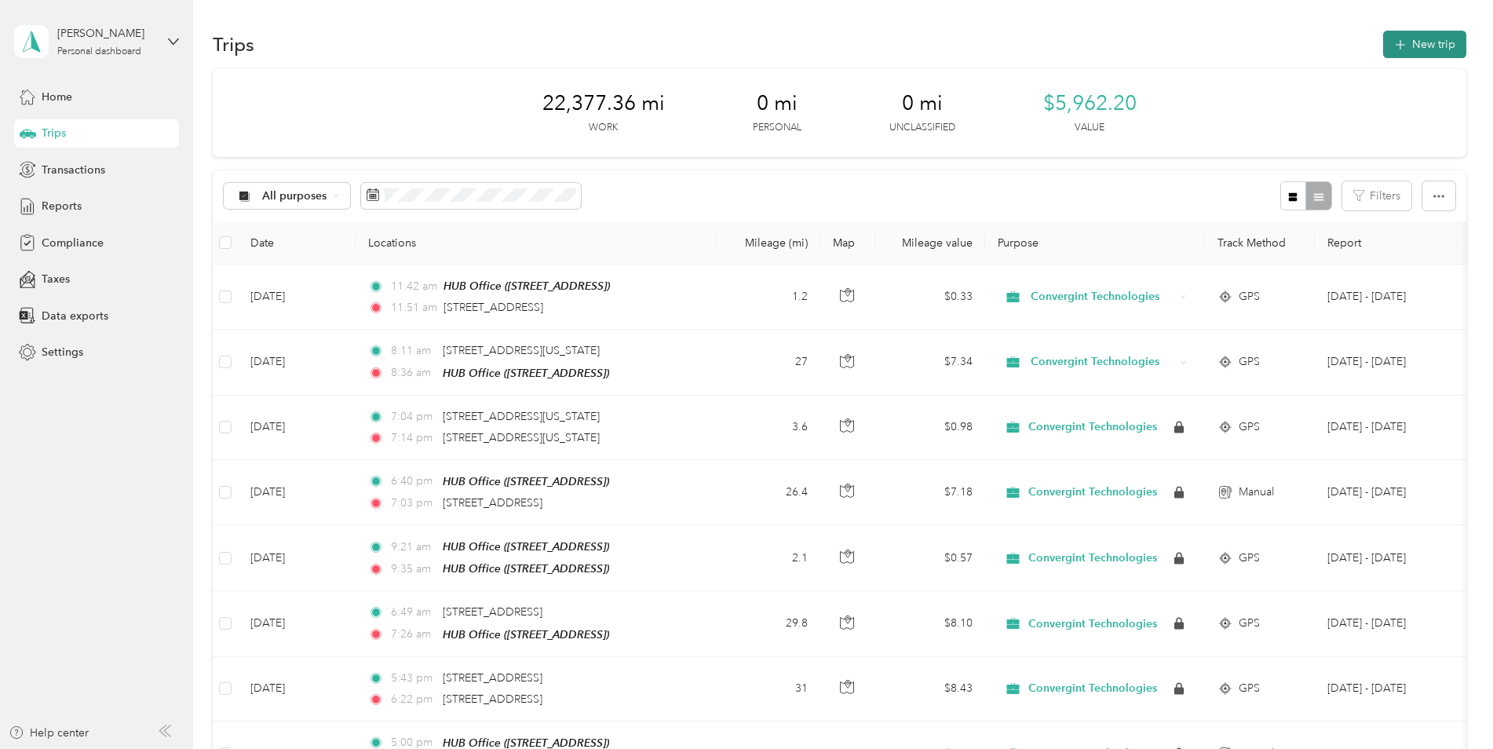
click at [1401, 41] on icon "button" at bounding box center [1400, 45] width 18 height 18
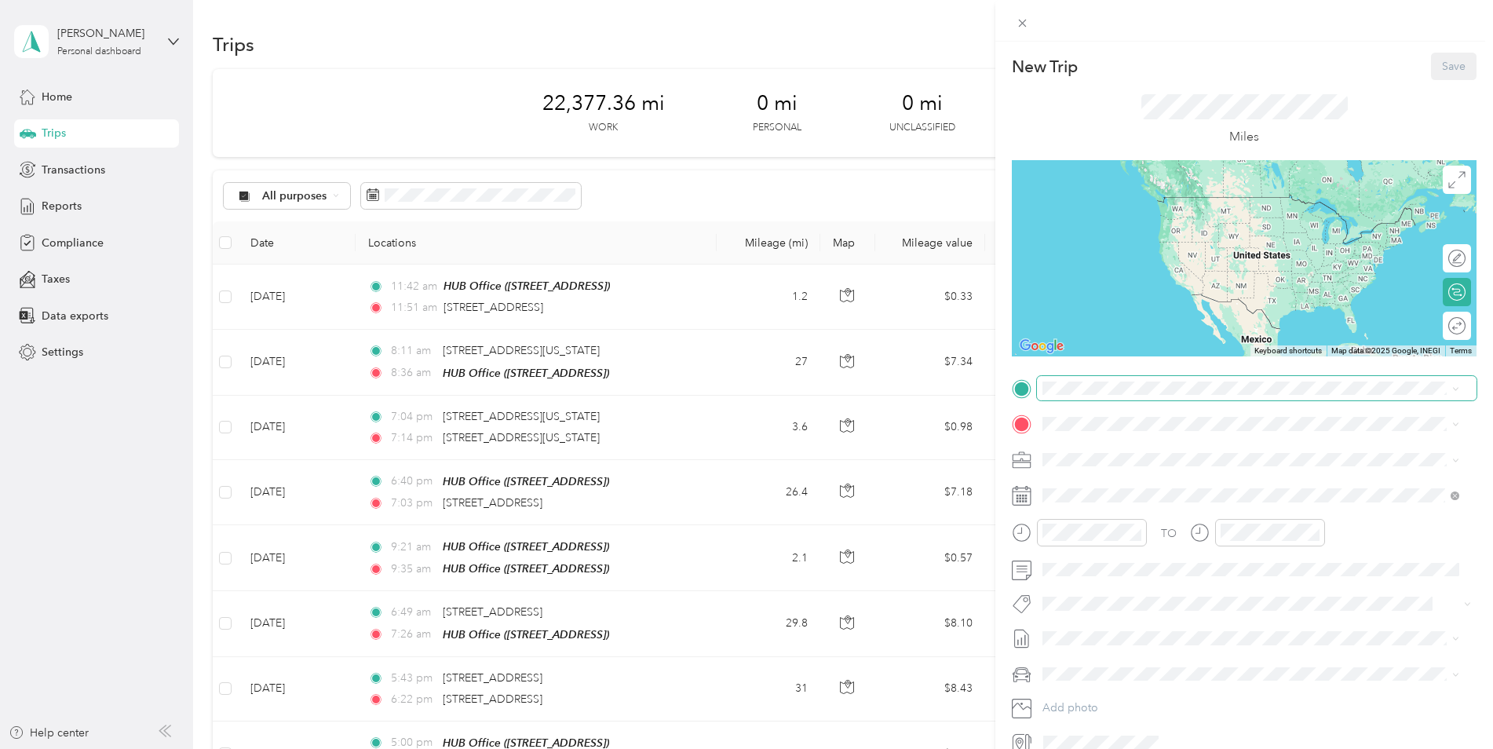
click at [1145, 378] on span at bounding box center [1257, 388] width 440 height 25
click at [1116, 437] on span "1619 North 1st Street Hermiston, Oregon 97838, United States" at bounding box center [1150, 443] width 157 height 14
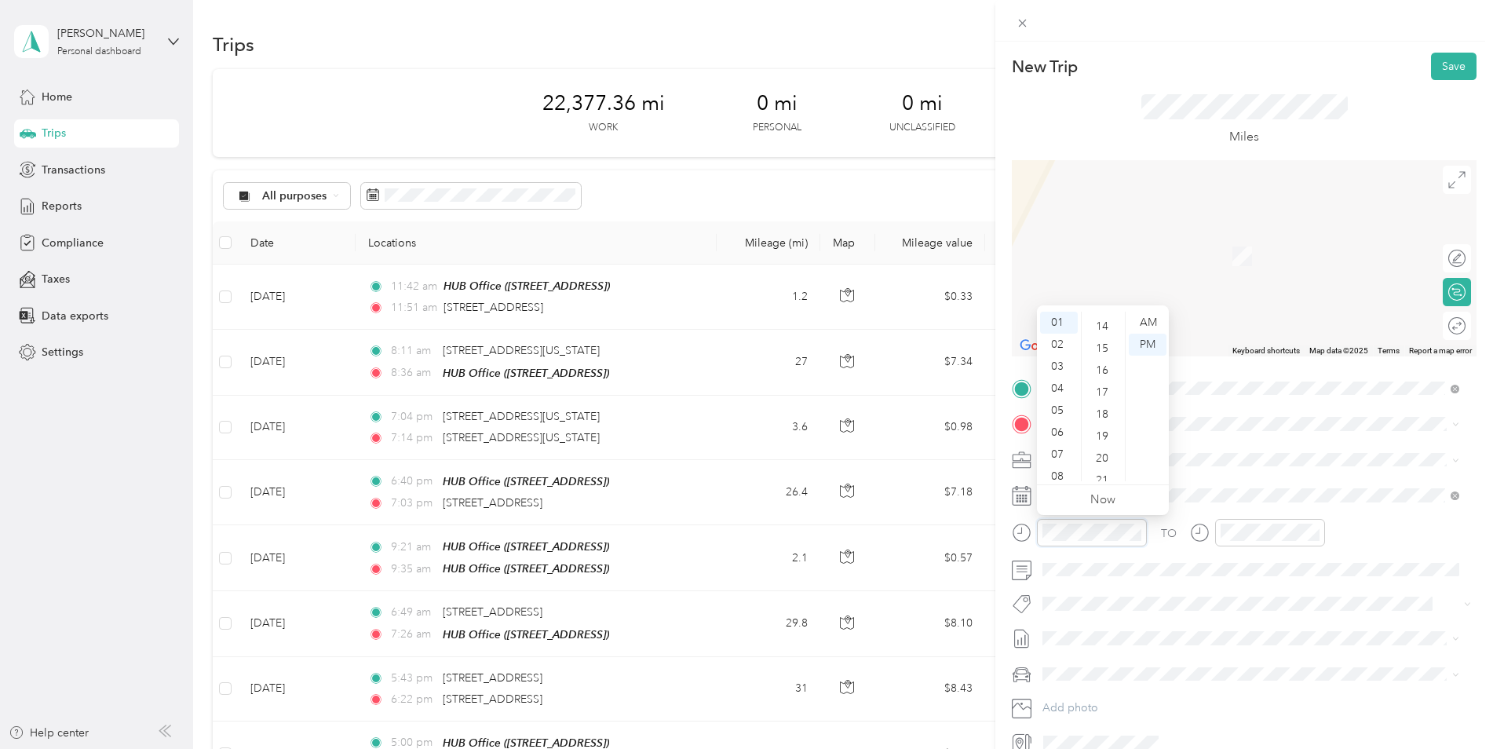
scroll to position [129, 0]
click at [1105, 385] on div "09" at bounding box center [1104, 392] width 38 height 22
click at [1103, 341] on div "06" at bounding box center [1104, 335] width 38 height 22
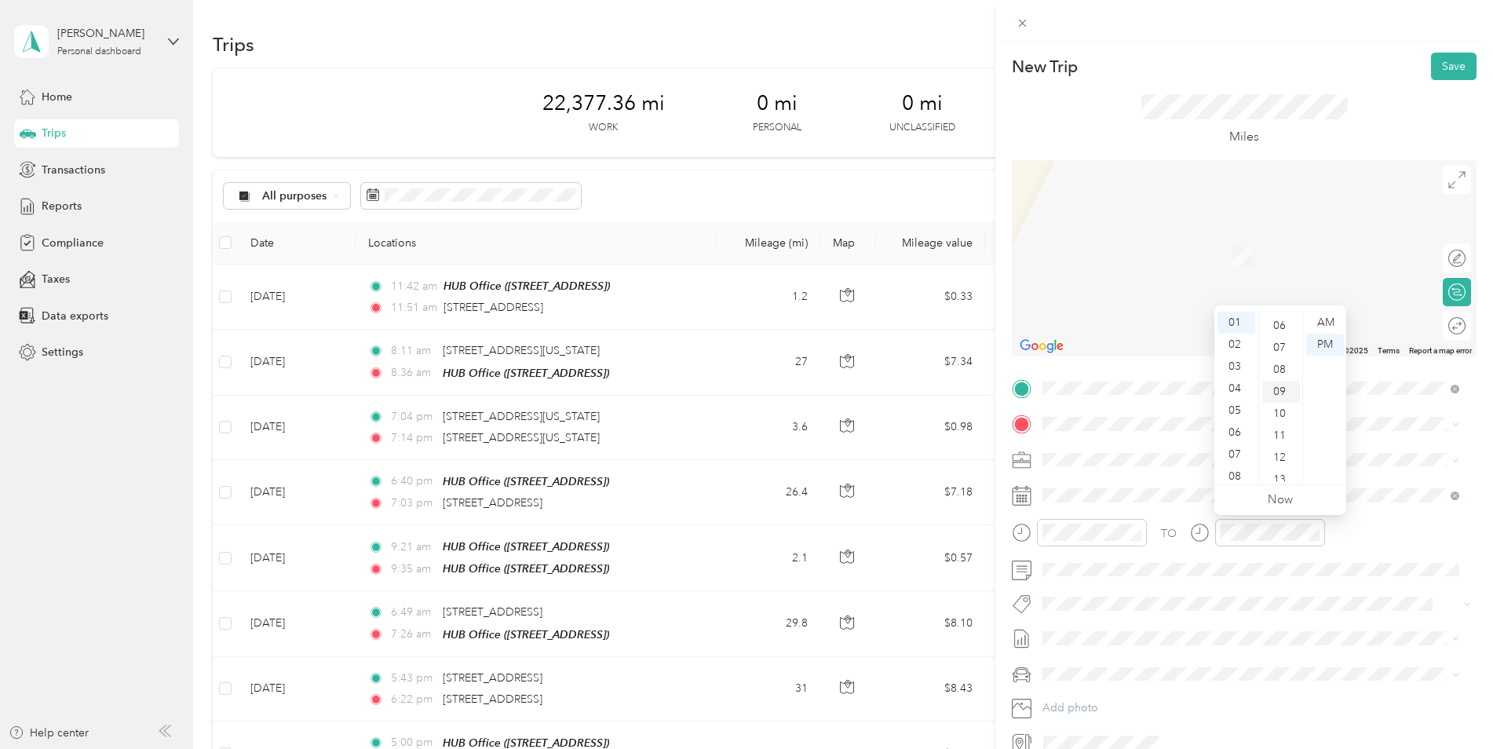
click at [1280, 392] on div "09" at bounding box center [1281, 392] width 38 height 22
click at [1350, 556] on div "TO" at bounding box center [1244, 538] width 465 height 38
click at [1103, 483] on strong "HUB Office" at bounding box center [1101, 486] width 58 height 14
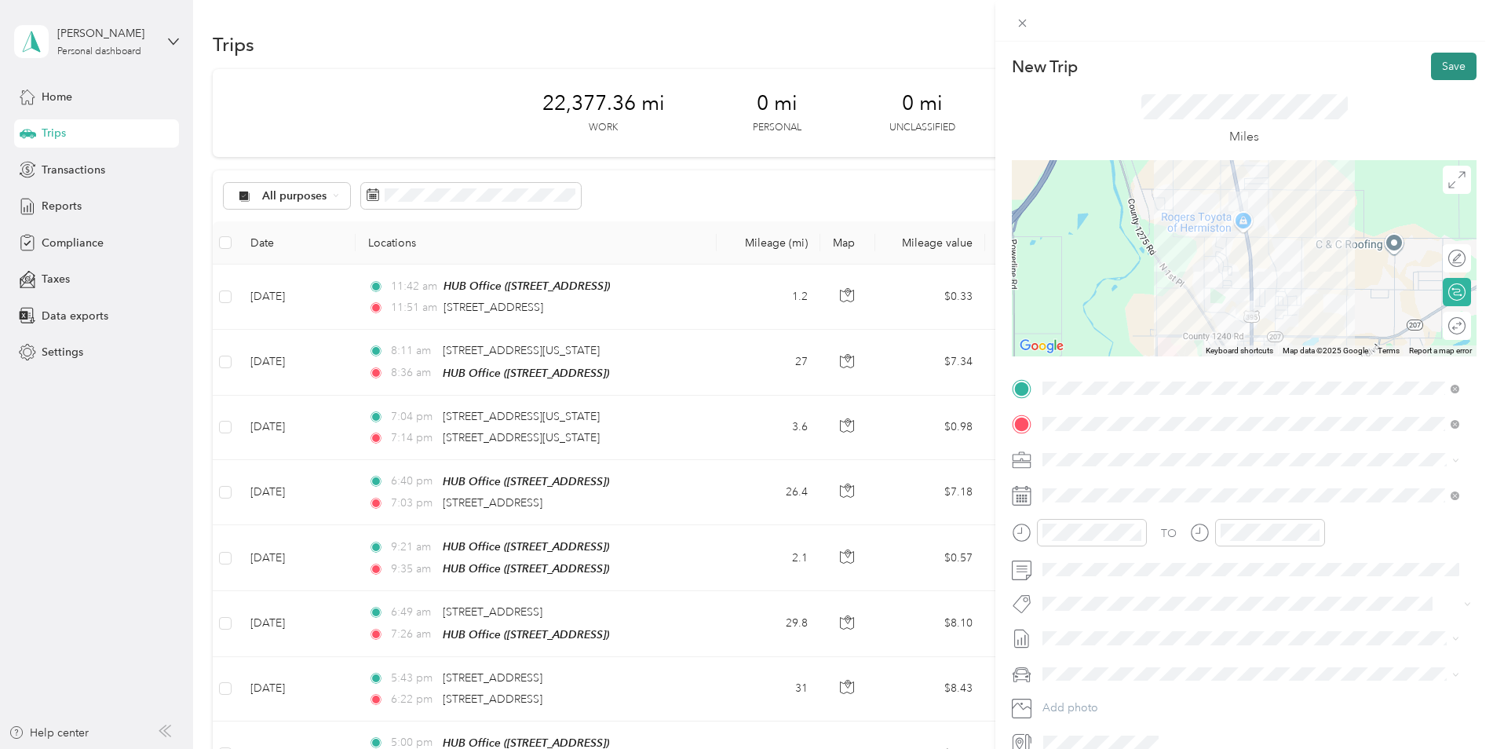
click at [1437, 62] on button "Save" at bounding box center [1454, 66] width 46 height 27
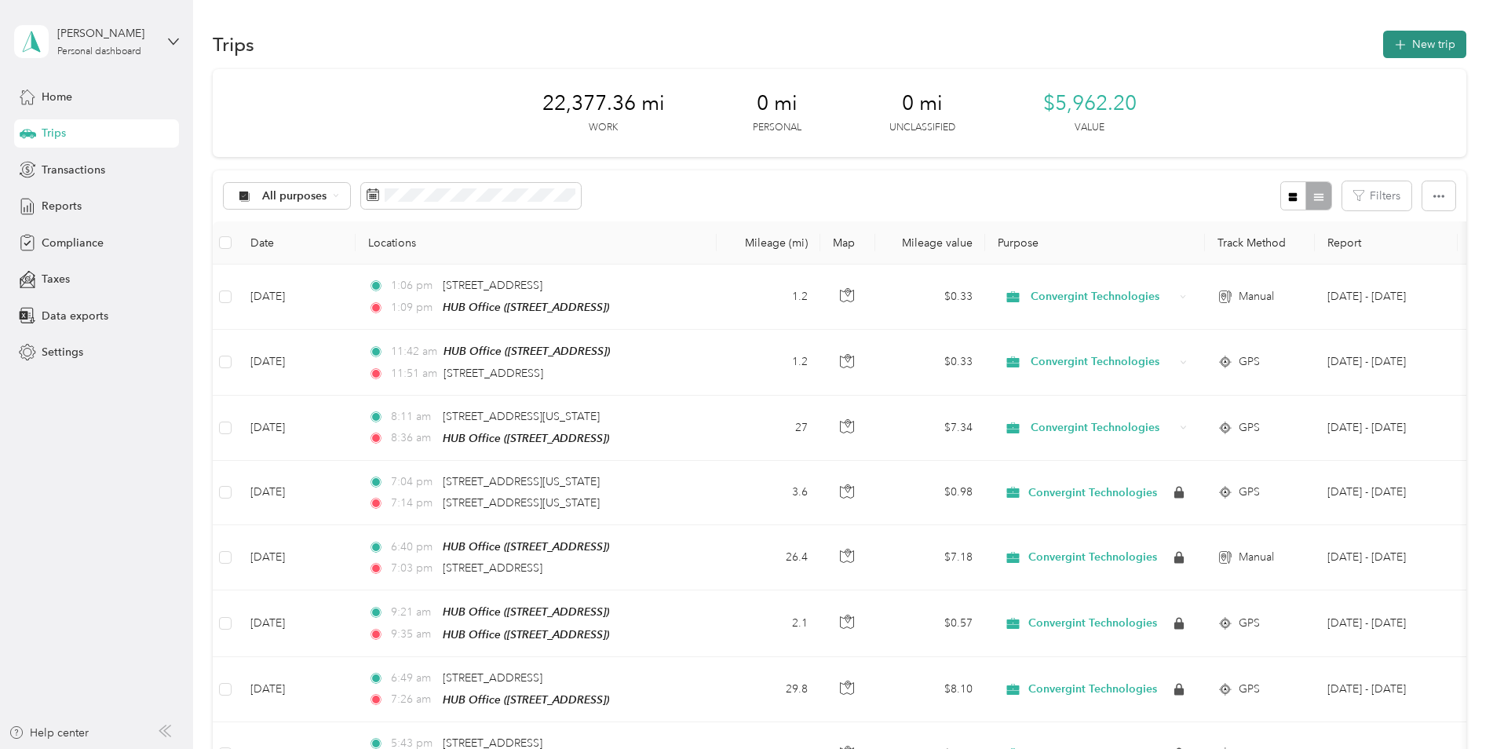
click at [1421, 42] on button "New trip" at bounding box center [1424, 44] width 83 height 27
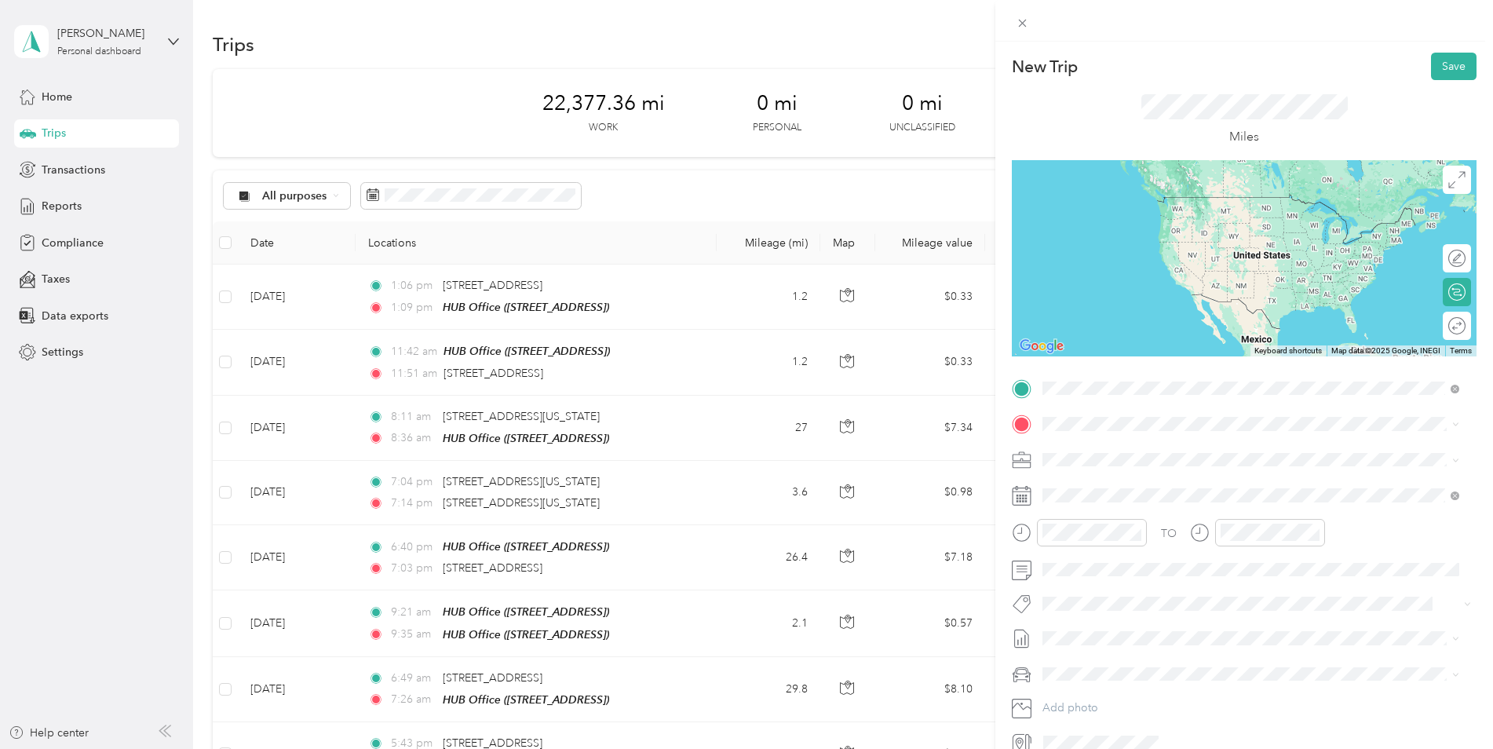
click at [1118, 440] on div "HUB Office 80541 Highway 395 N, Hermiston, OR , 97838, Hermiston, OR, United St…" at bounding box center [1251, 459] width 406 height 38
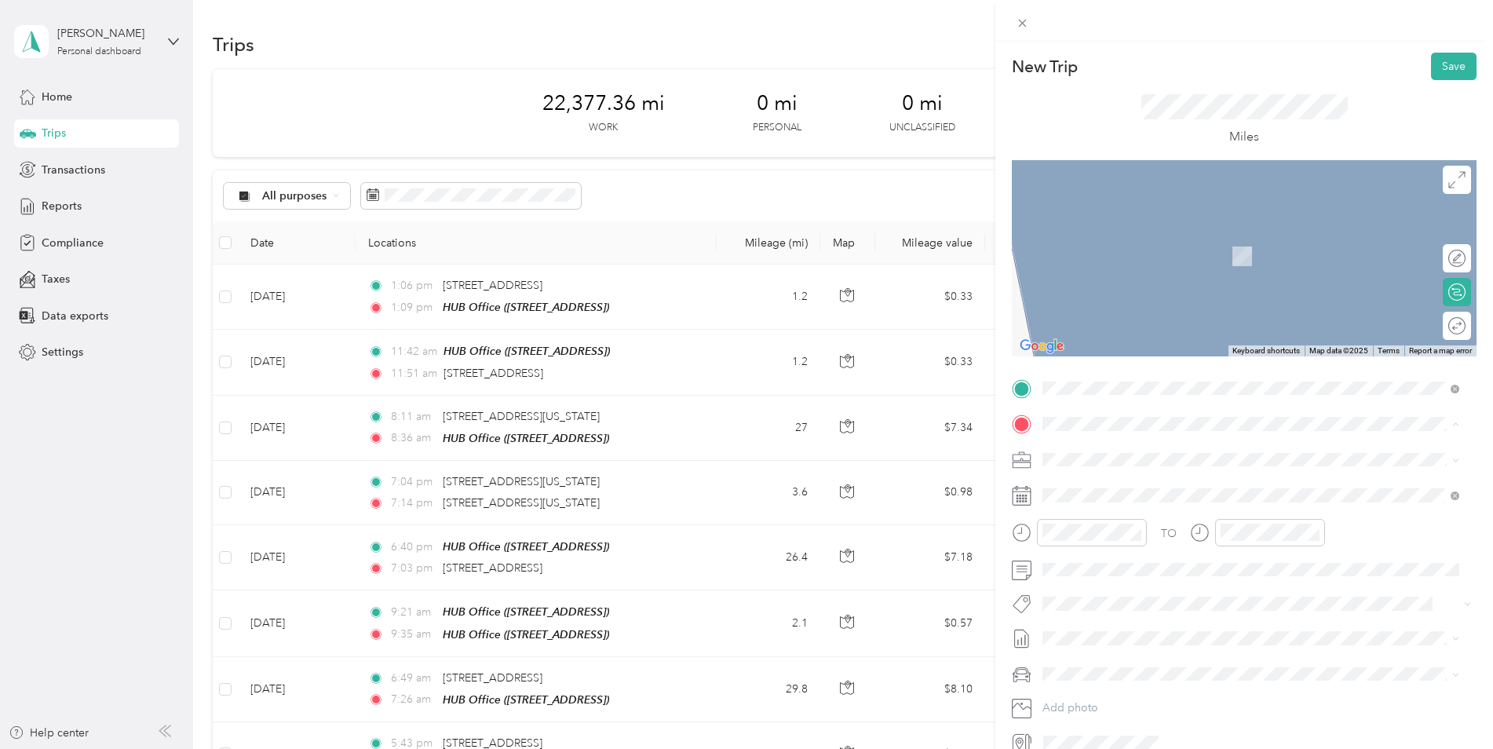
click at [1099, 484] on strong "Home" at bounding box center [1087, 486] width 31 height 14
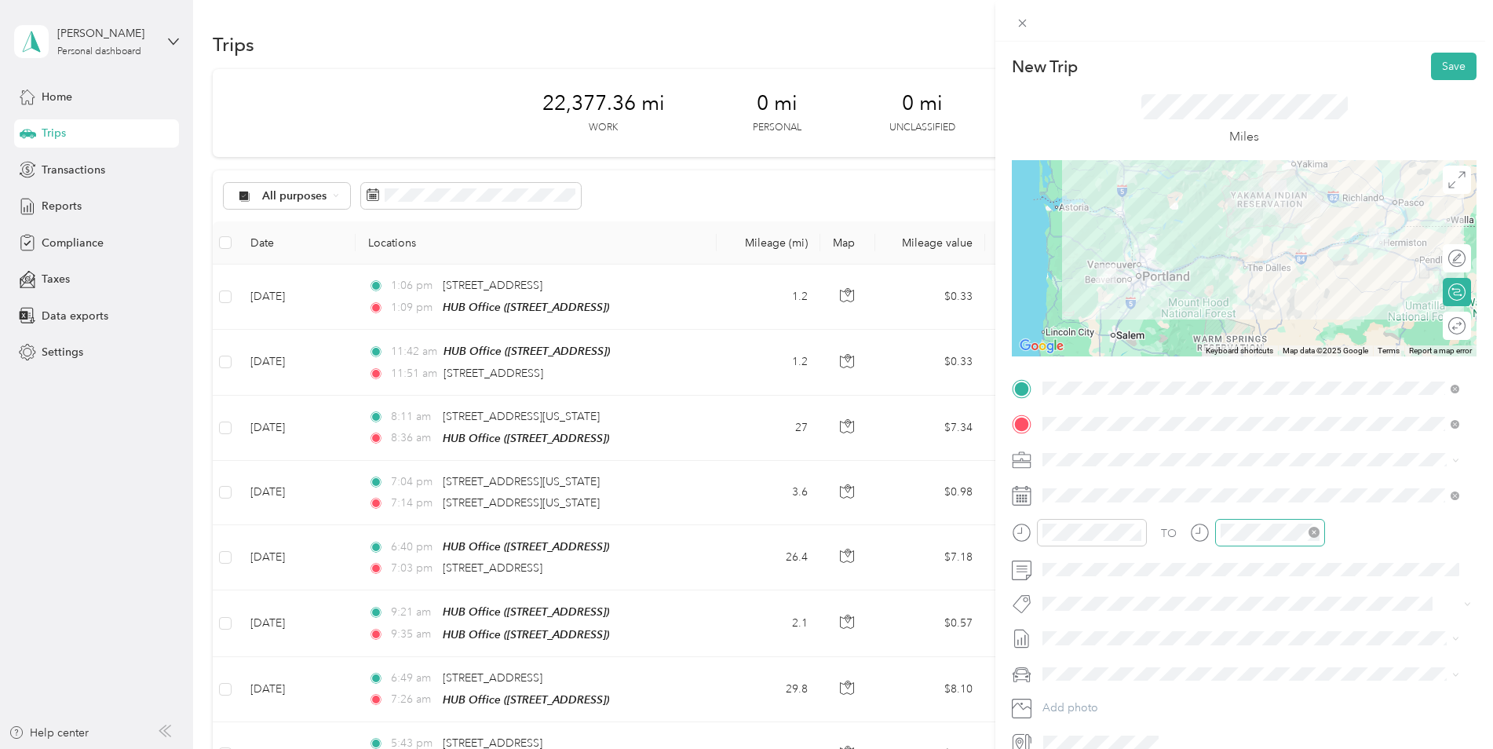
click at [1225, 520] on div at bounding box center [1270, 532] width 110 height 27
click at [1236, 409] on div "06" at bounding box center [1237, 411] width 38 height 22
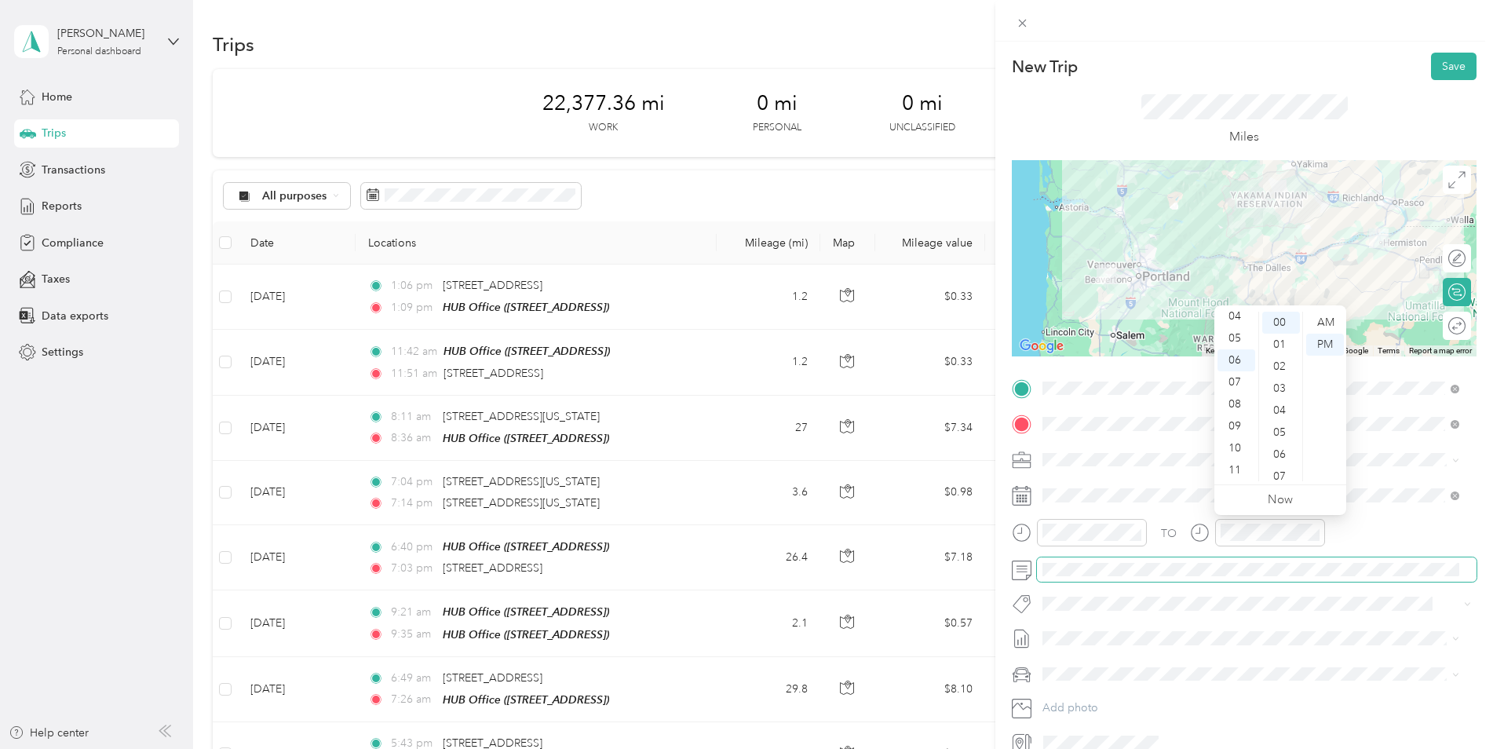
click at [1296, 578] on span at bounding box center [1257, 569] width 440 height 25
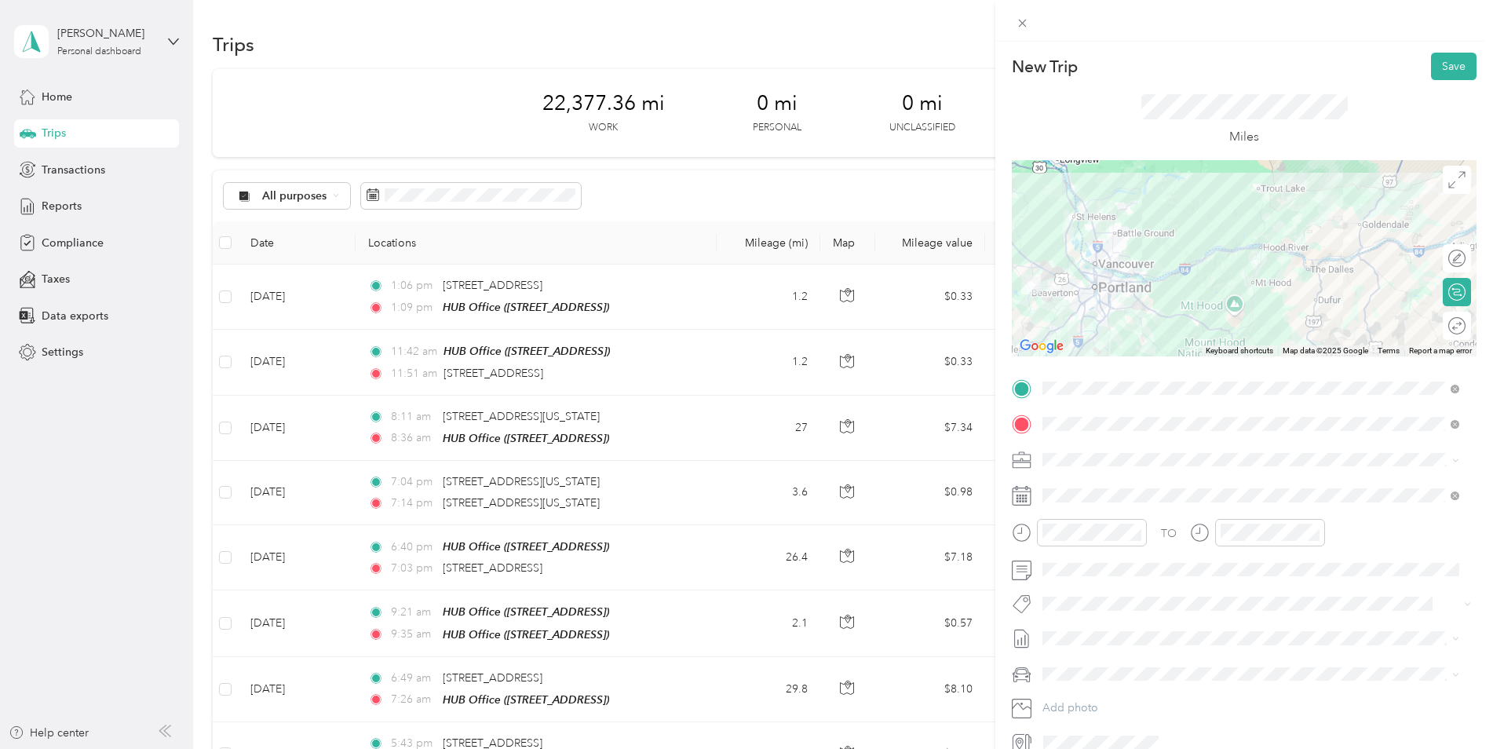
drag, startPoint x: 1281, startPoint y: 287, endPoint x: 1375, endPoint y: 347, distance: 111.5
click at [1375, 347] on div "Keyboard shortcuts Map Data Map data ©2025 Google Map data ©2025 Google 20 km C…" at bounding box center [1244, 258] width 465 height 196
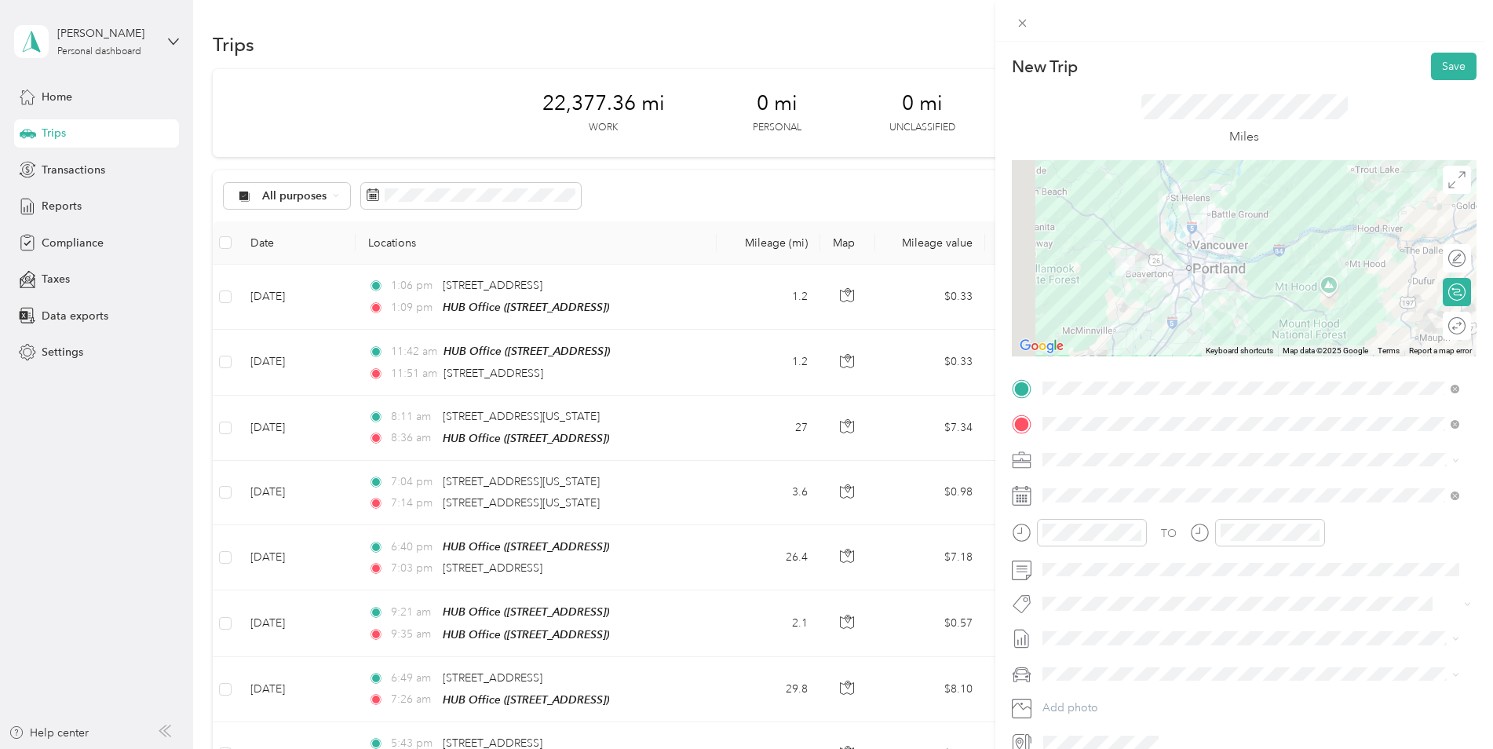
drag, startPoint x: 1202, startPoint y: 320, endPoint x: 1315, endPoint y: 318, distance: 113.1
click at [1335, 306] on div at bounding box center [1244, 258] width 465 height 196
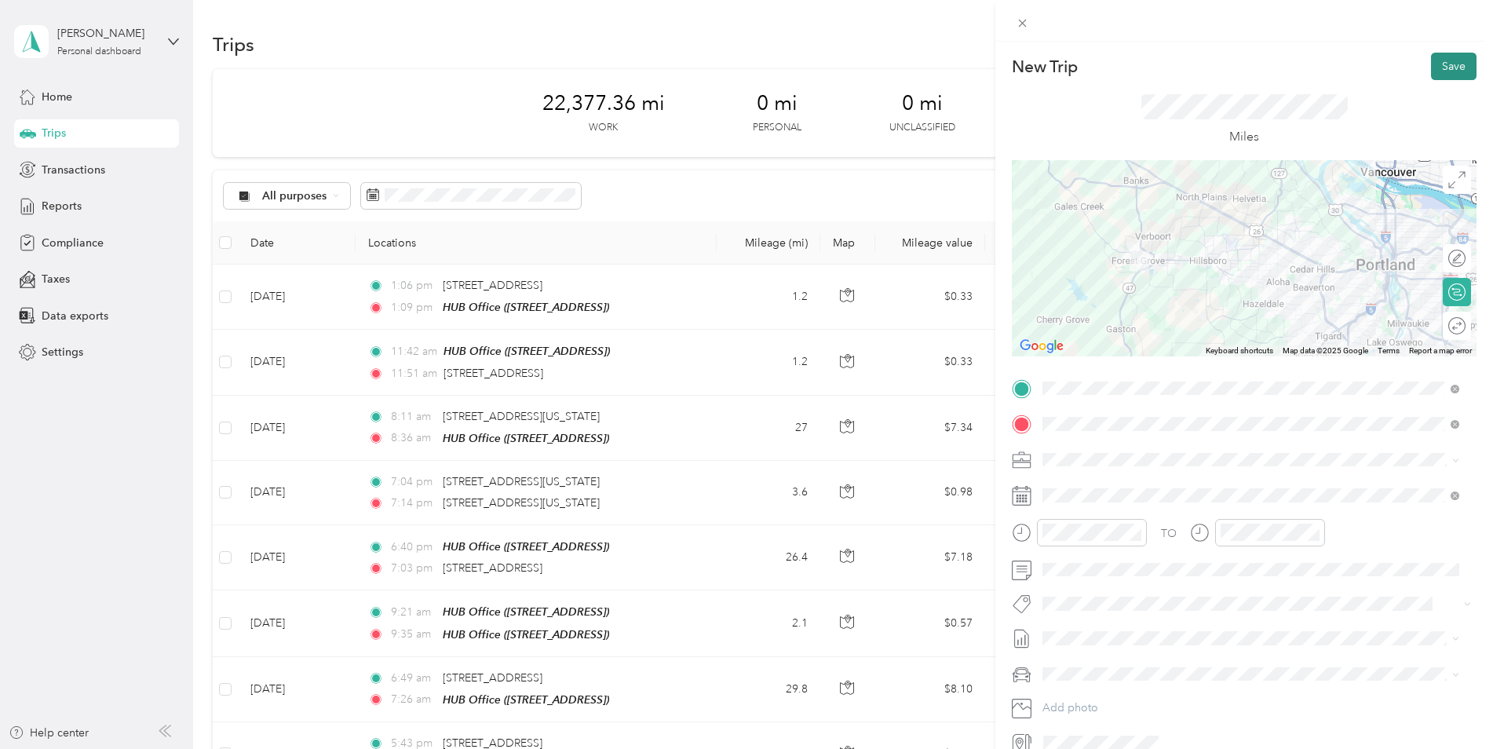
click at [1431, 68] on button "Save" at bounding box center [1454, 66] width 46 height 27
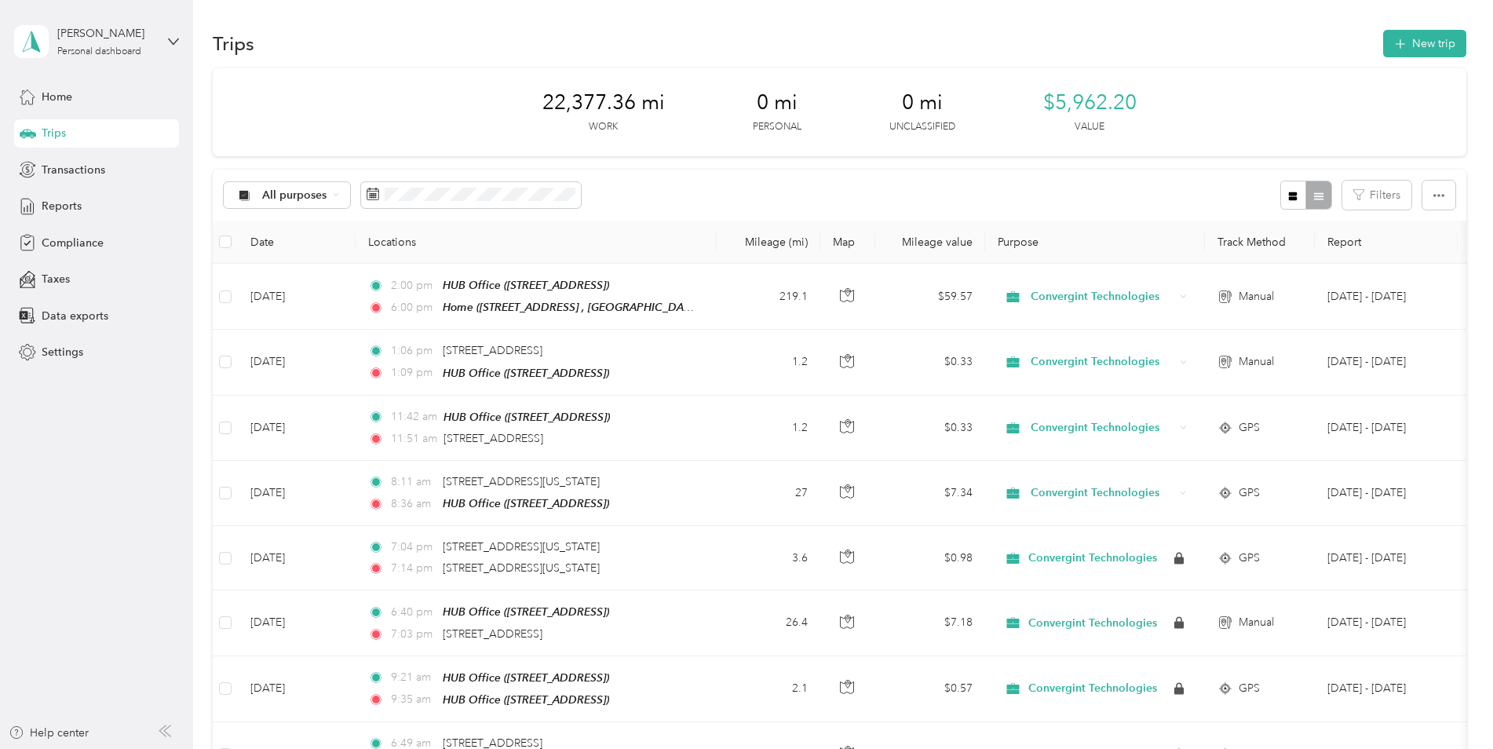
scroll to position [0, 0]
